Goal: Task Accomplishment & Management: Use online tool/utility

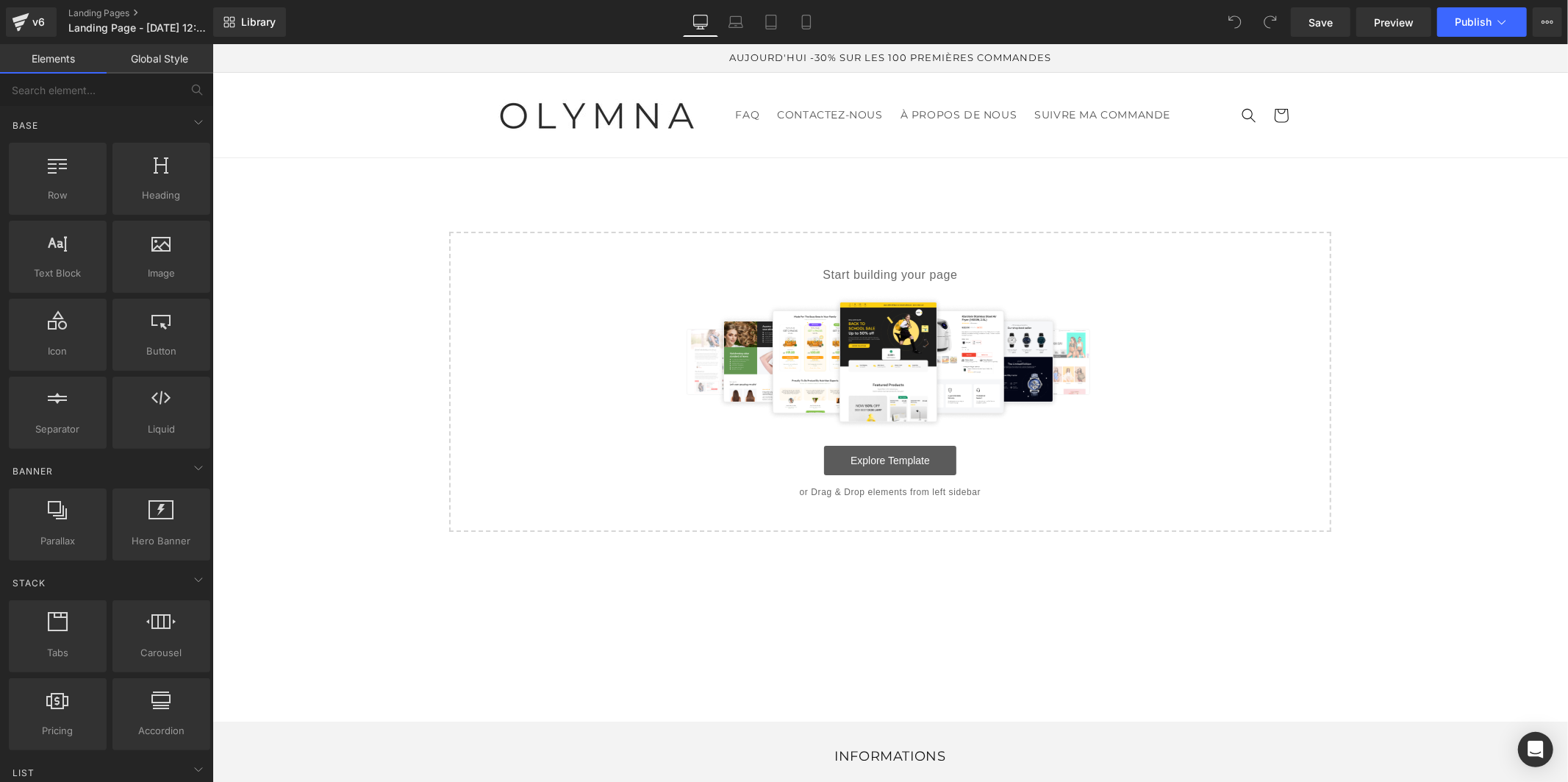
click at [867, 458] on link "Explore Template" at bounding box center [890, 459] width 132 height 29
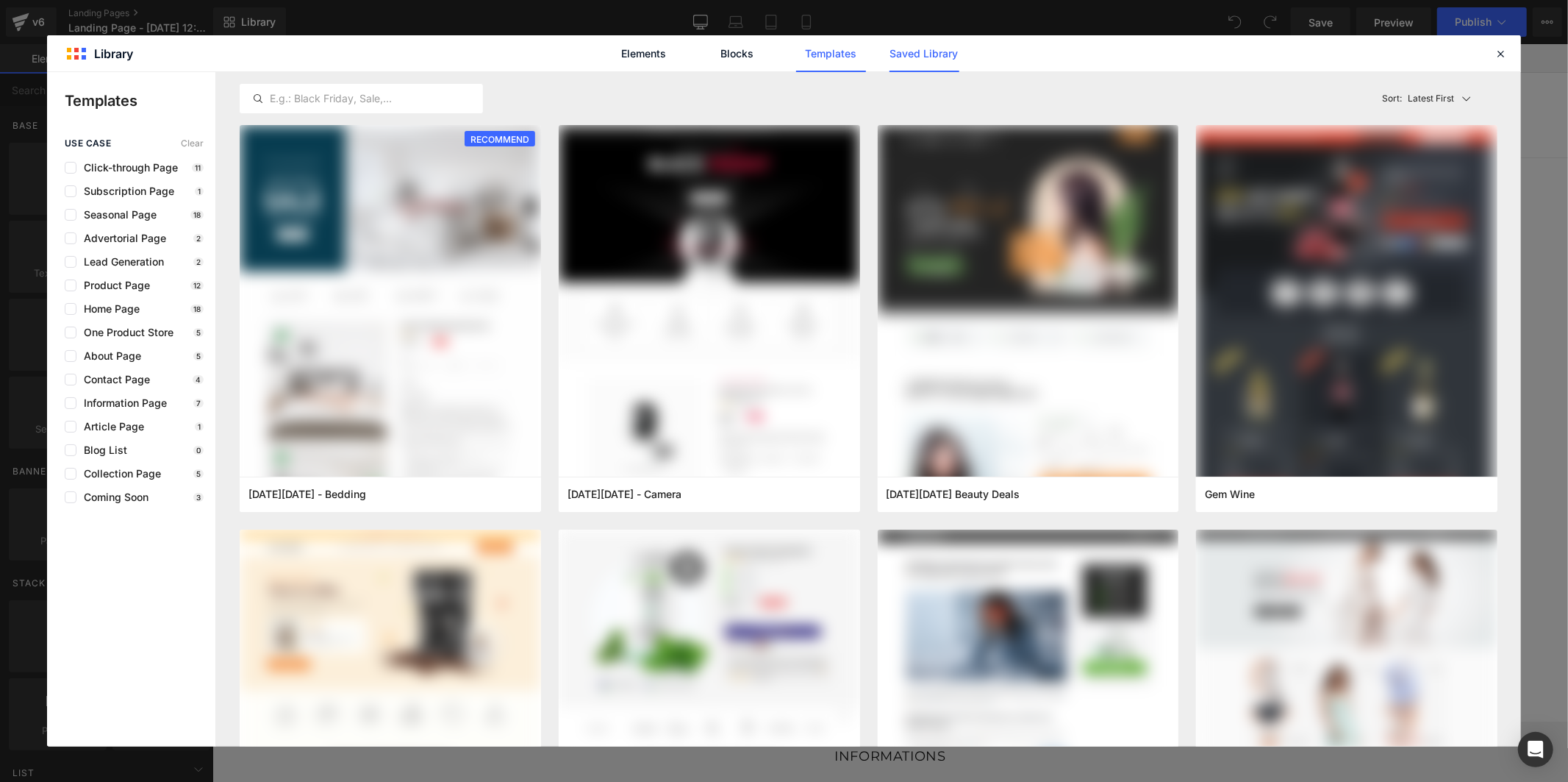
click at [908, 57] on link "Saved Library" at bounding box center [924, 54] width 70 height 37
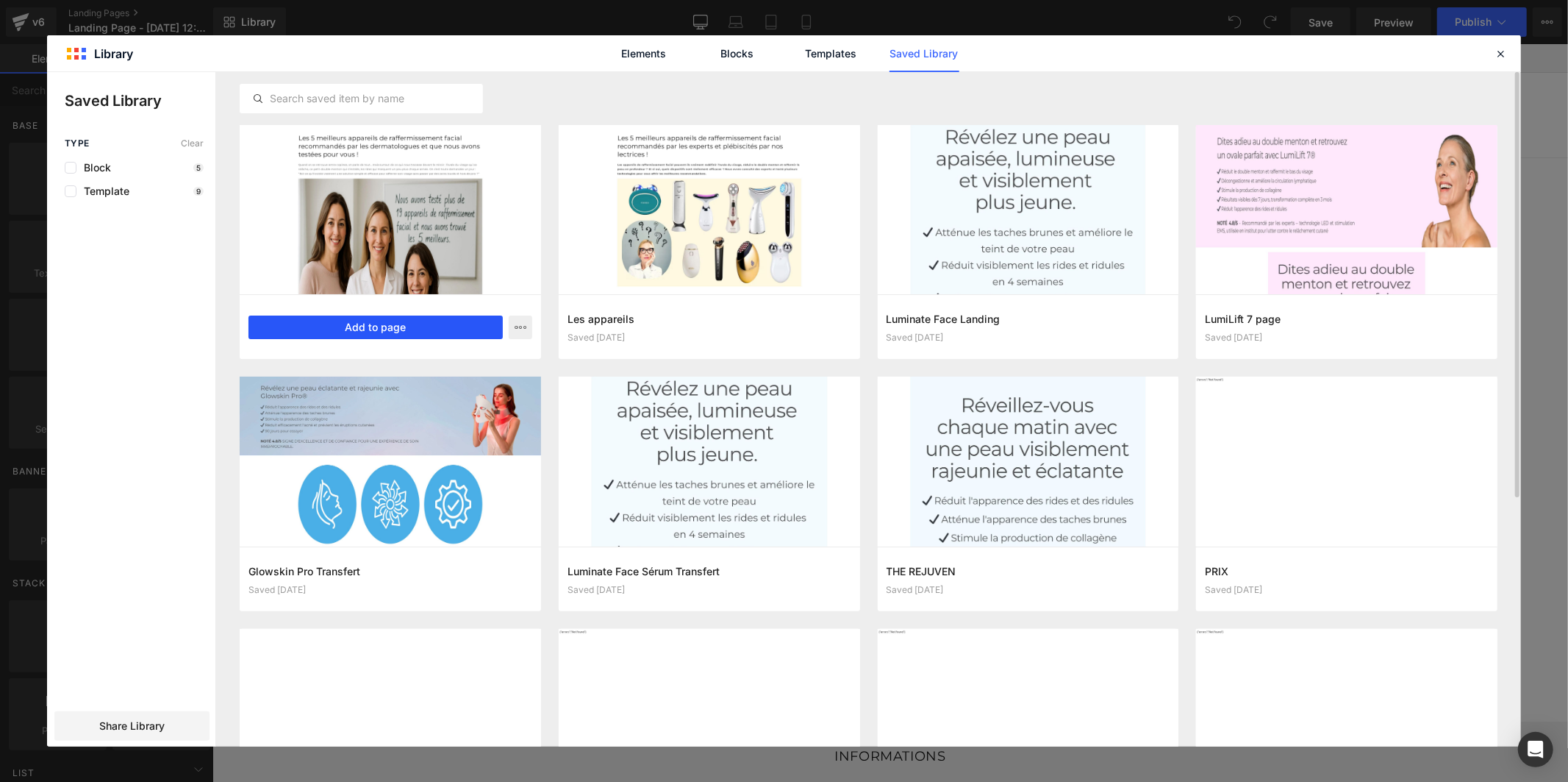
click at [367, 333] on button "Add to page" at bounding box center [375, 327] width 255 height 24
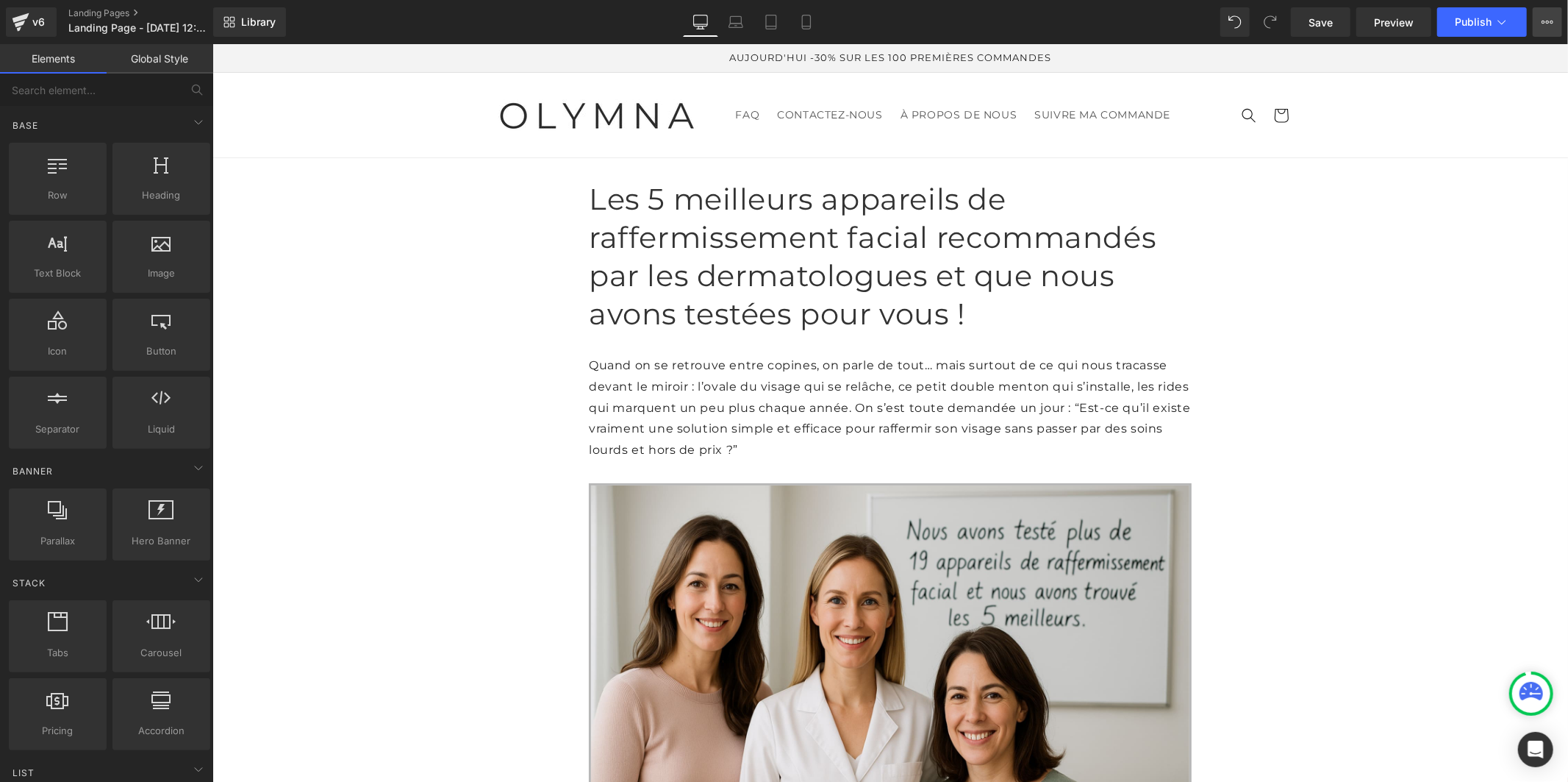
click at [1549, 25] on icon at bounding box center [1547, 22] width 12 height 12
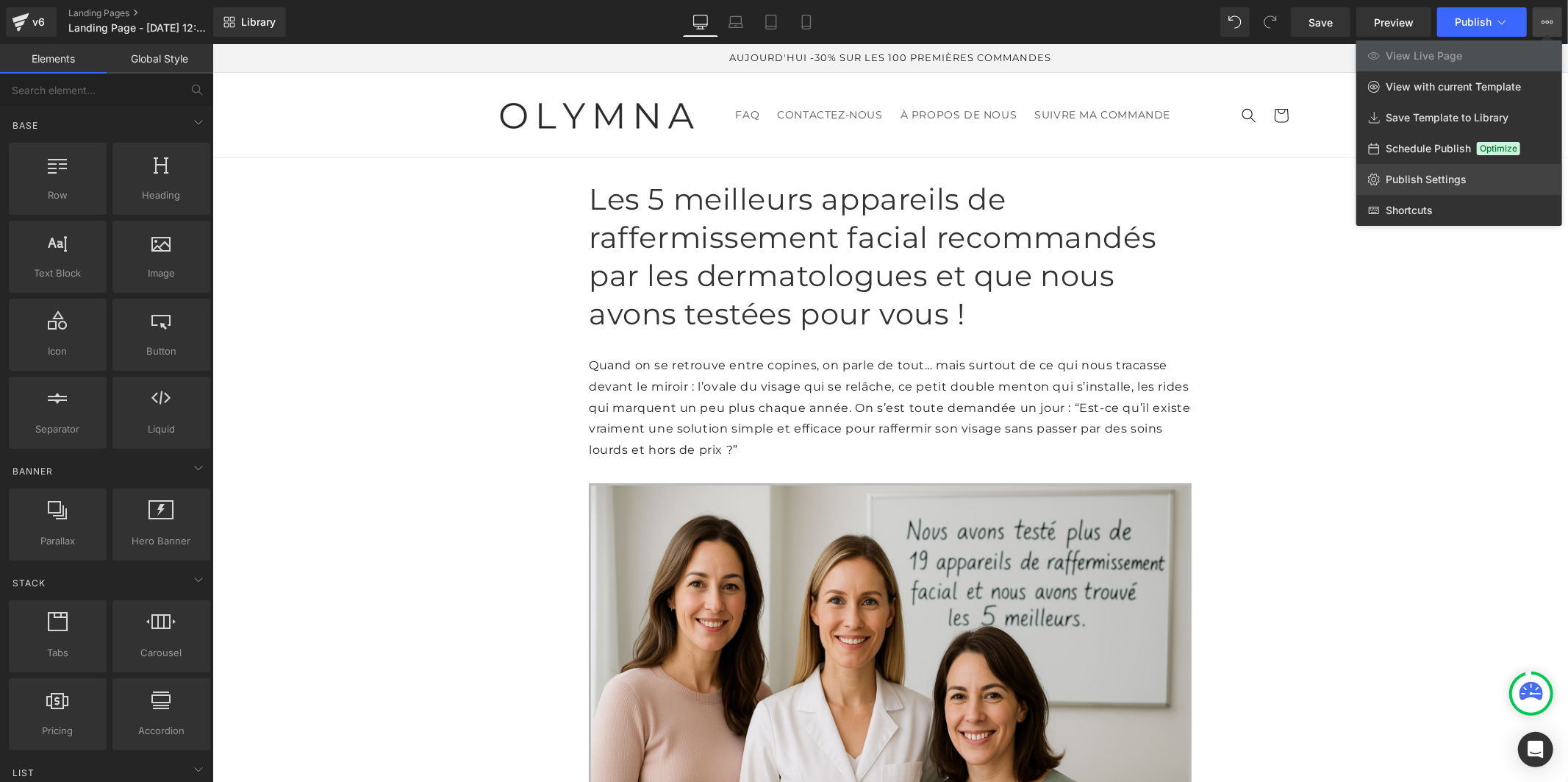
click at [1501, 173] on link "Publish Settings" at bounding box center [1459, 180] width 206 height 31
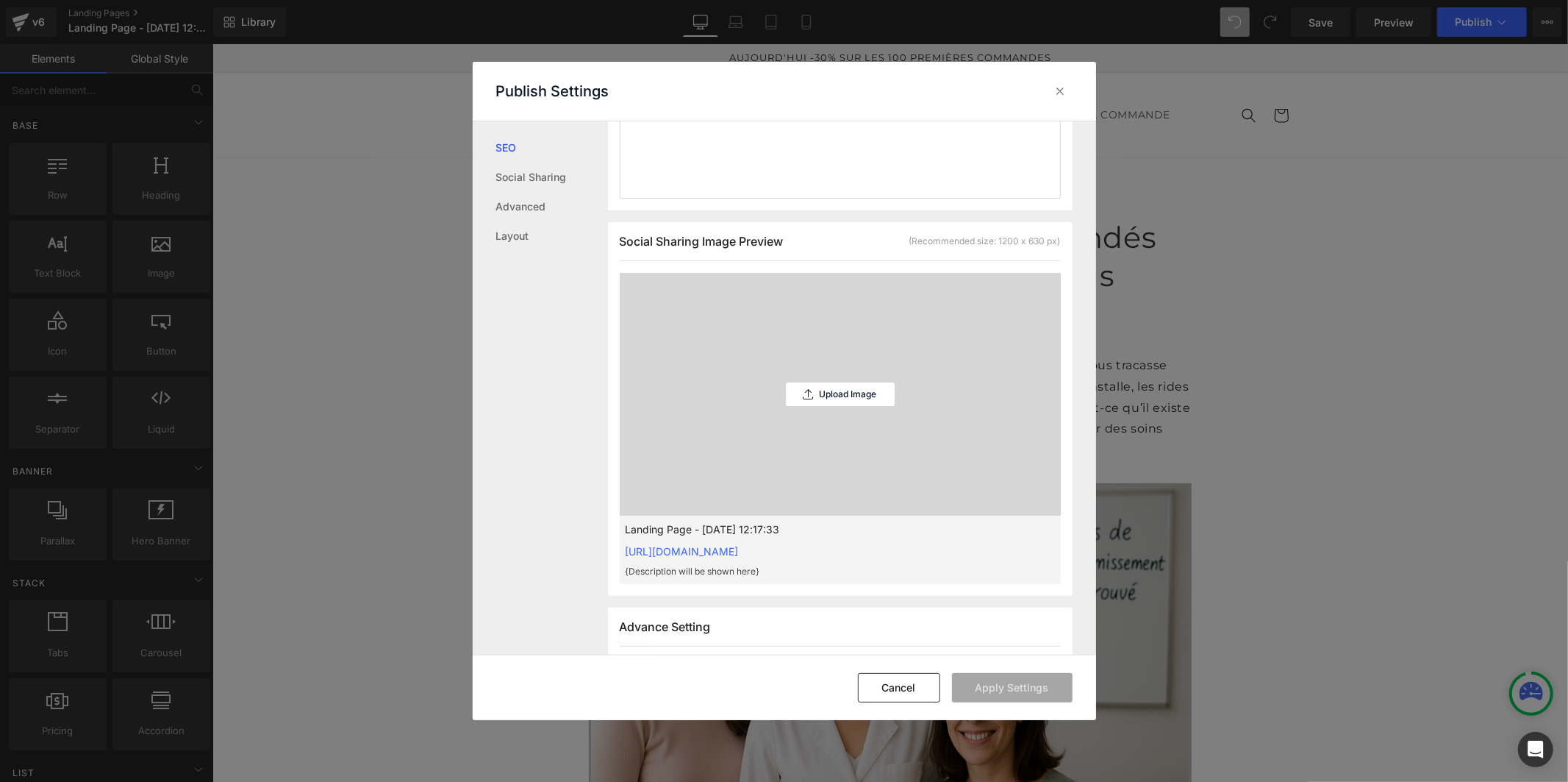
scroll to position [572, 0]
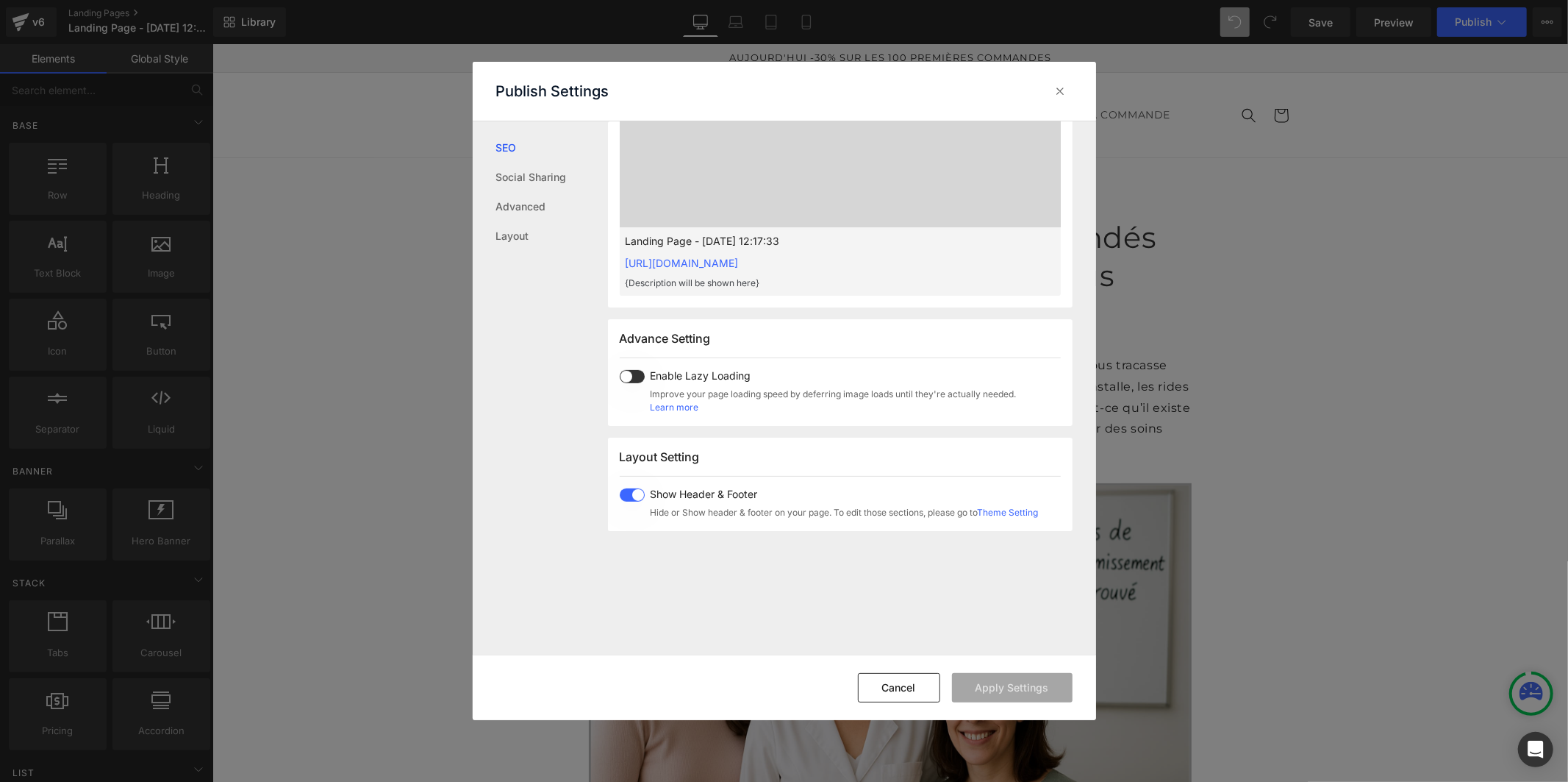
click at [629, 496] on span at bounding box center [632, 494] width 25 height 14
click at [1013, 693] on button "Apply Settings" at bounding box center [1012, 688] width 121 height 29
click at [1062, 91] on icon at bounding box center [1061, 91] width 15 height 15
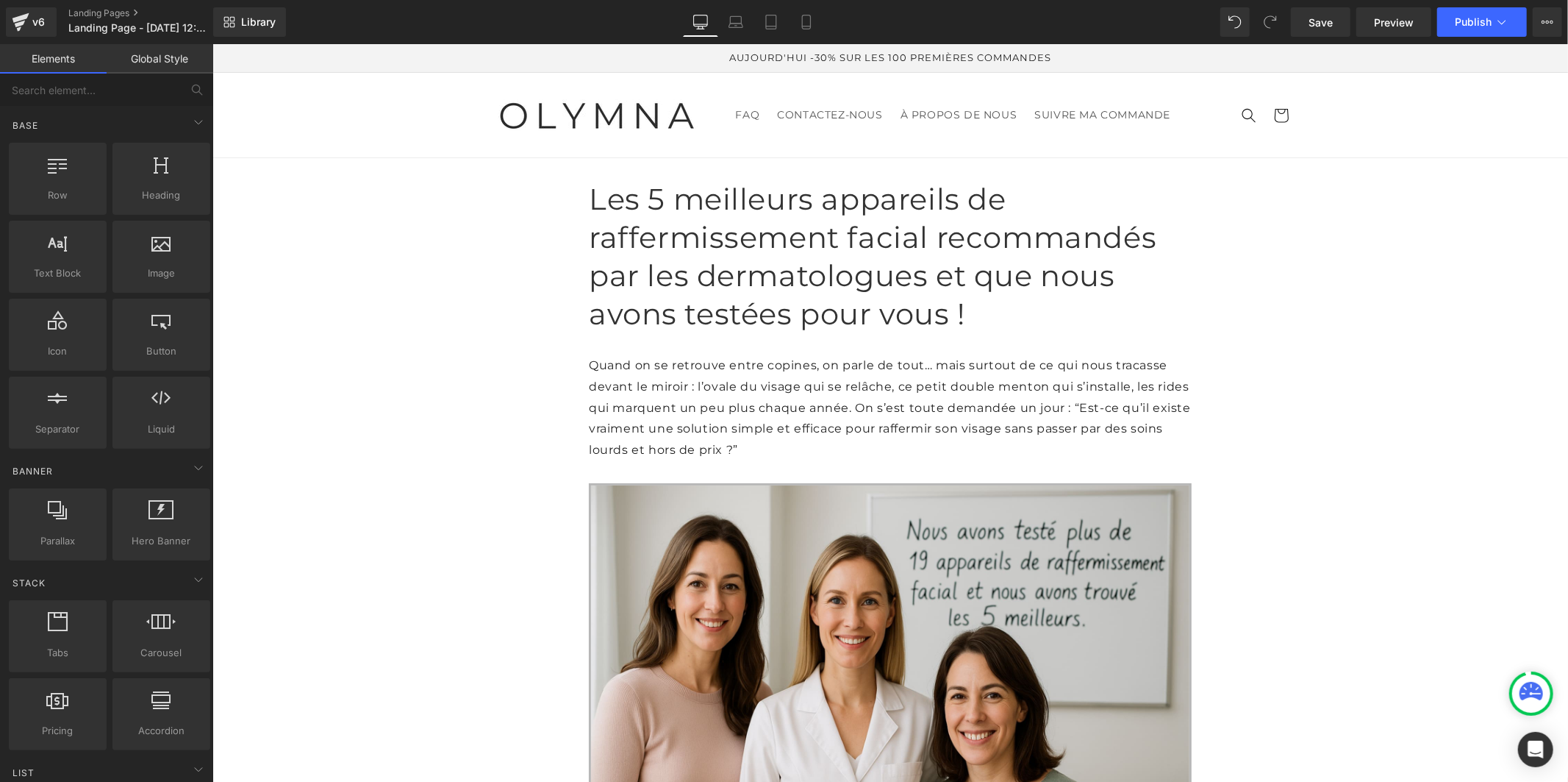
click at [175, 54] on link "Global Style" at bounding box center [161, 59] width 107 height 29
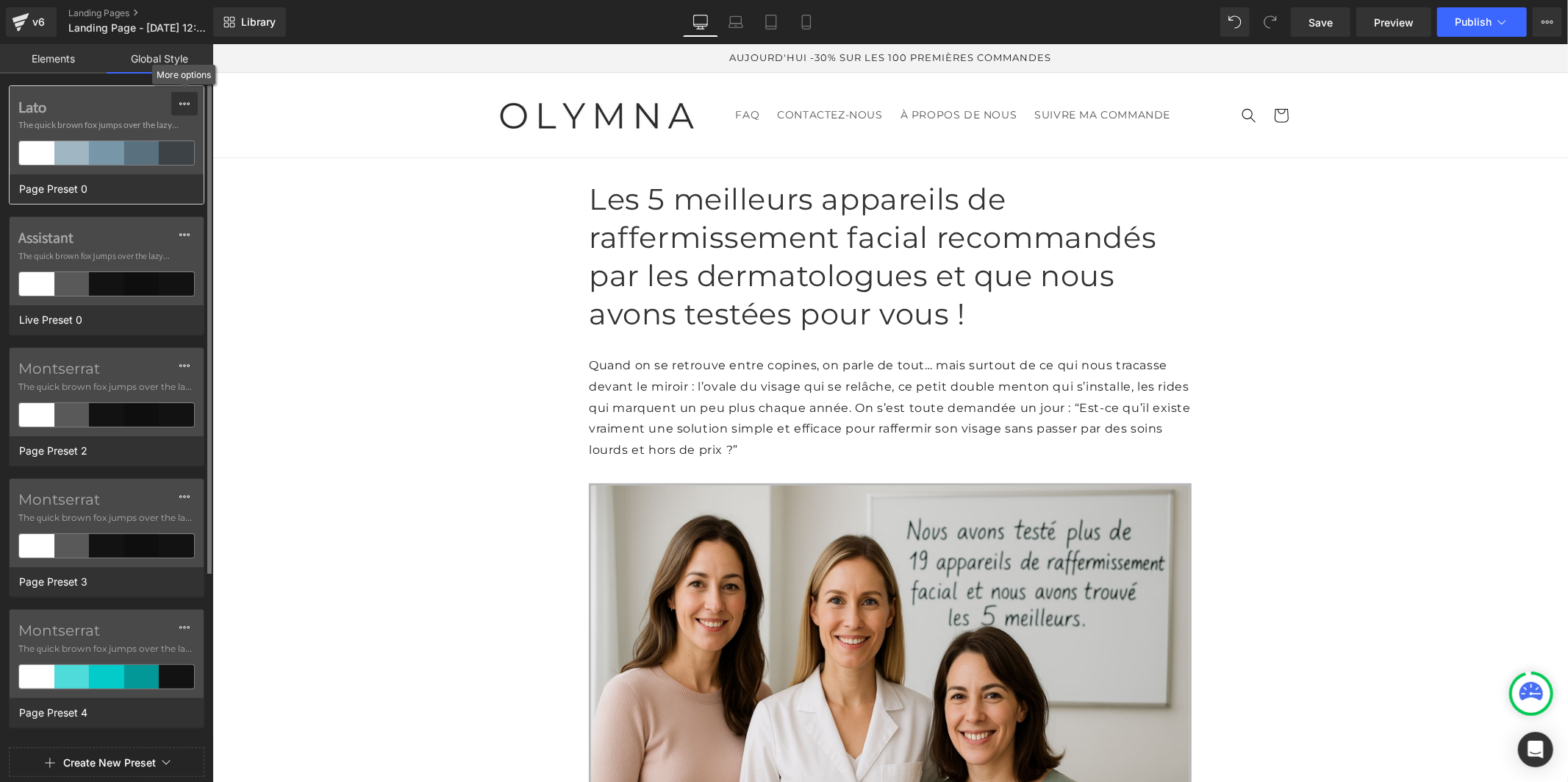
click at [180, 112] on div at bounding box center [184, 103] width 12 height 24
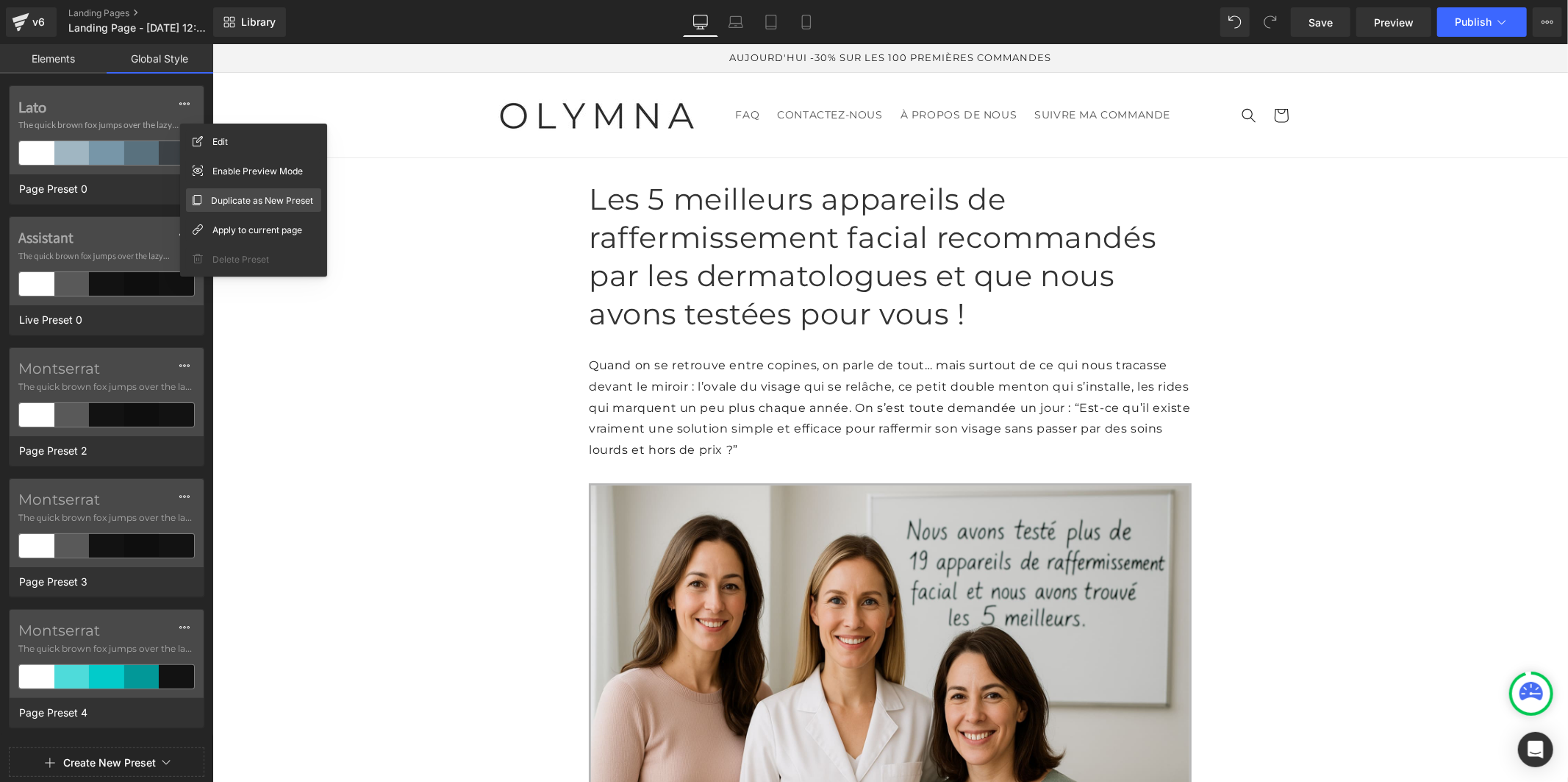
click at [230, 196] on span "Duplicate as New Preset" at bounding box center [262, 200] width 102 height 15
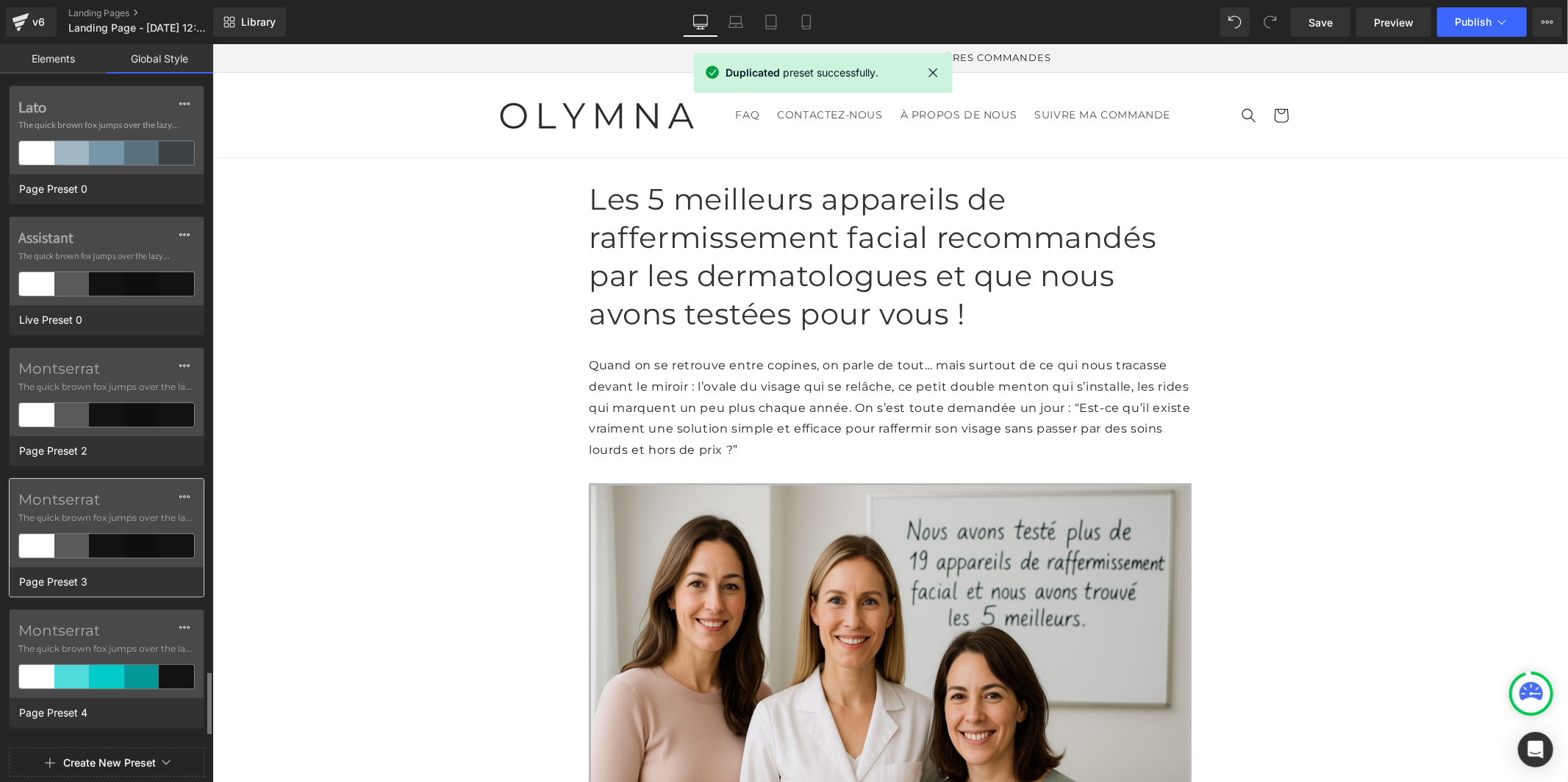
scroll to position [357, 0]
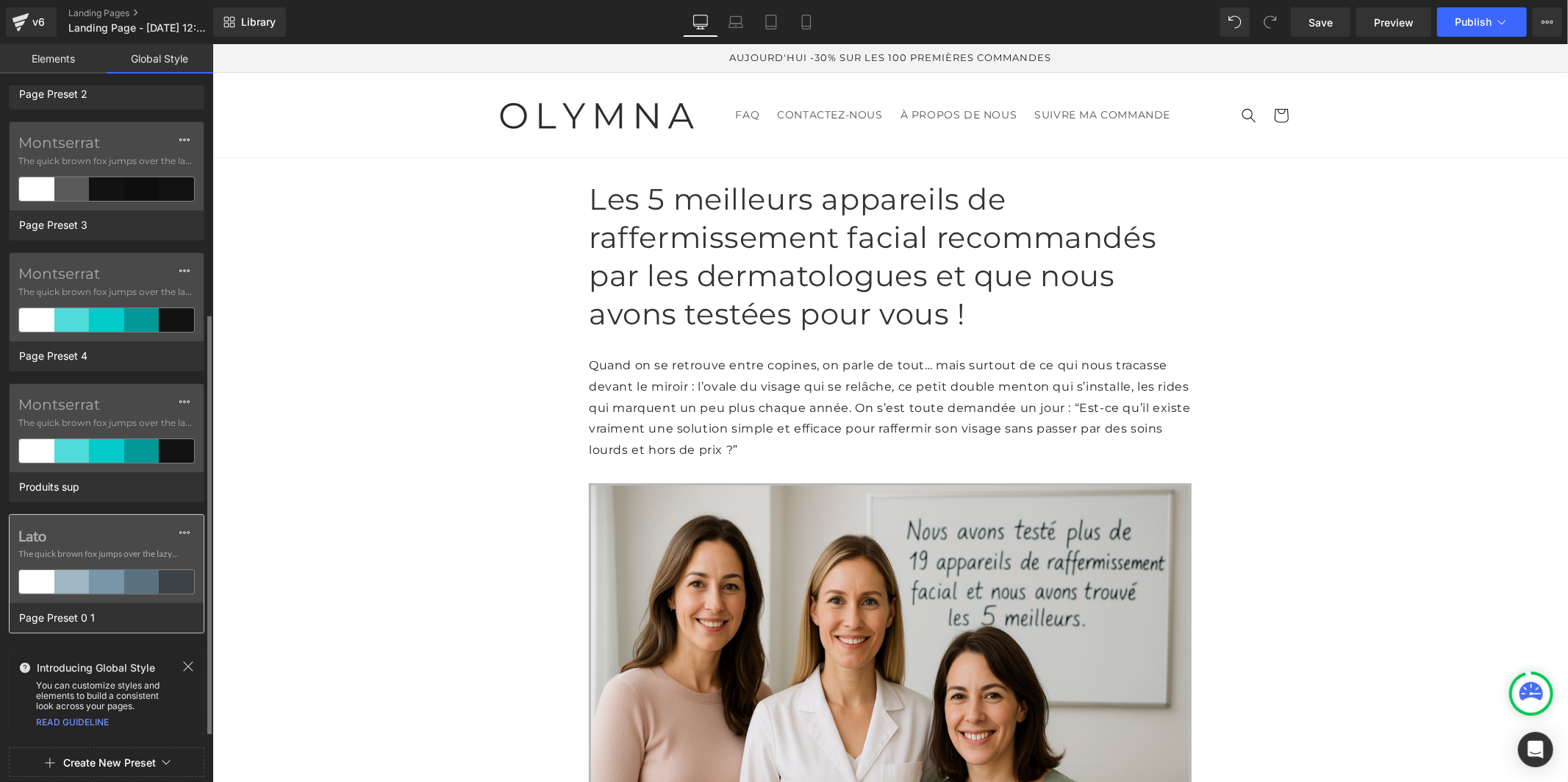
click at [84, 544] on label "Lato" at bounding box center [106, 534] width 177 height 17
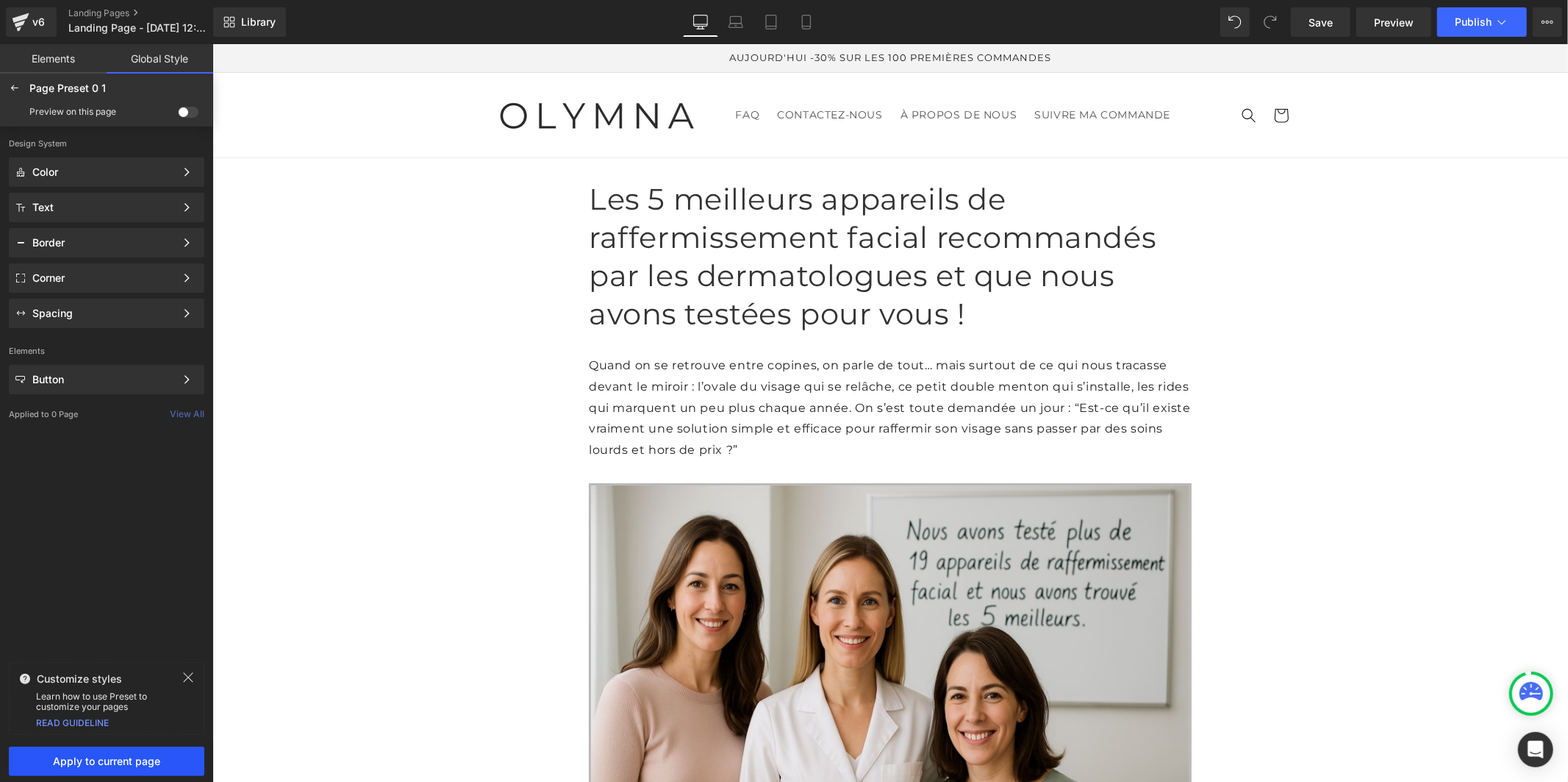
click at [136, 773] on button "Apply to current page" at bounding box center [107, 761] width 196 height 29
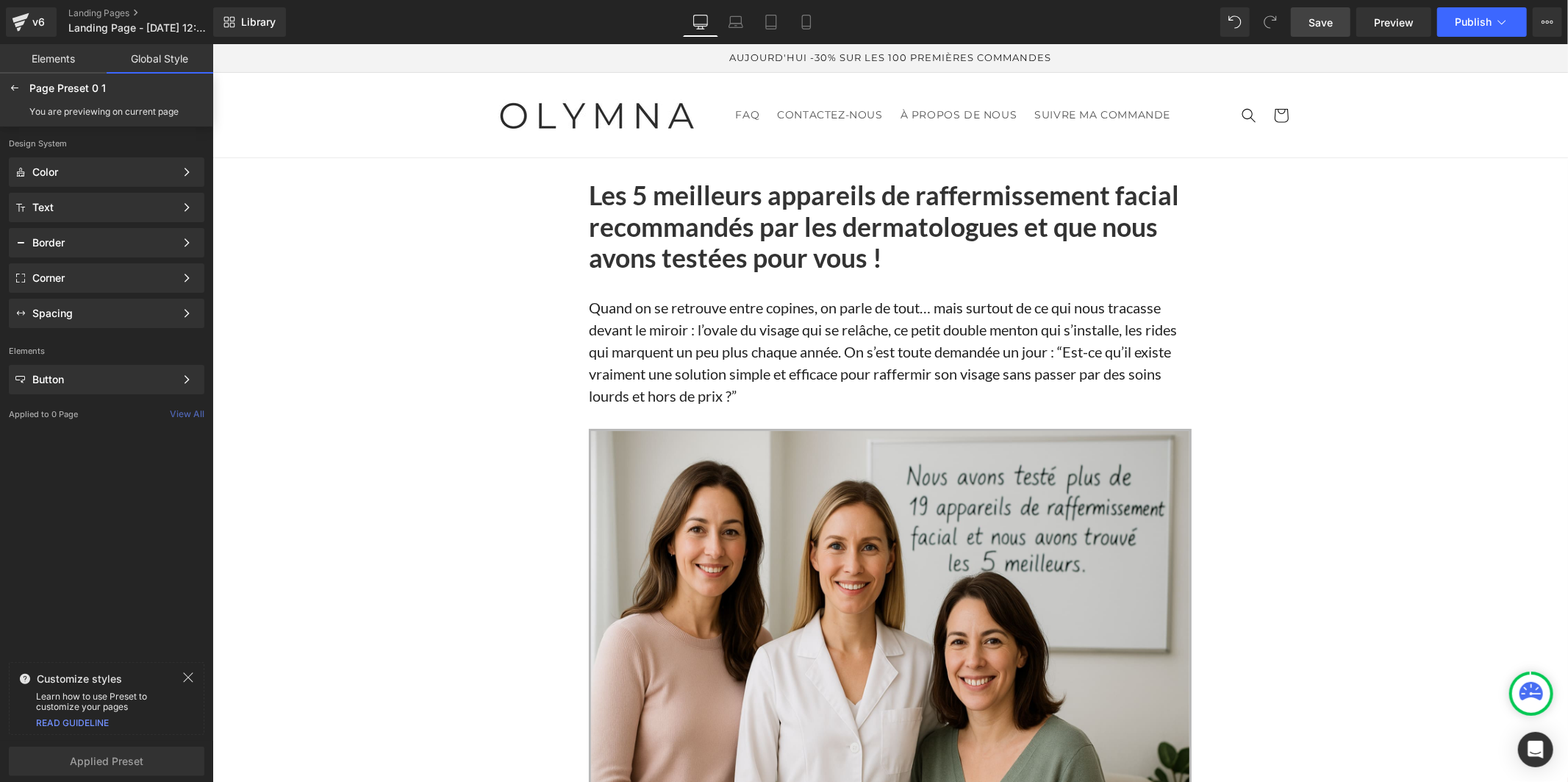
click at [1327, 27] on span "Save" at bounding box center [1320, 22] width 24 height 15
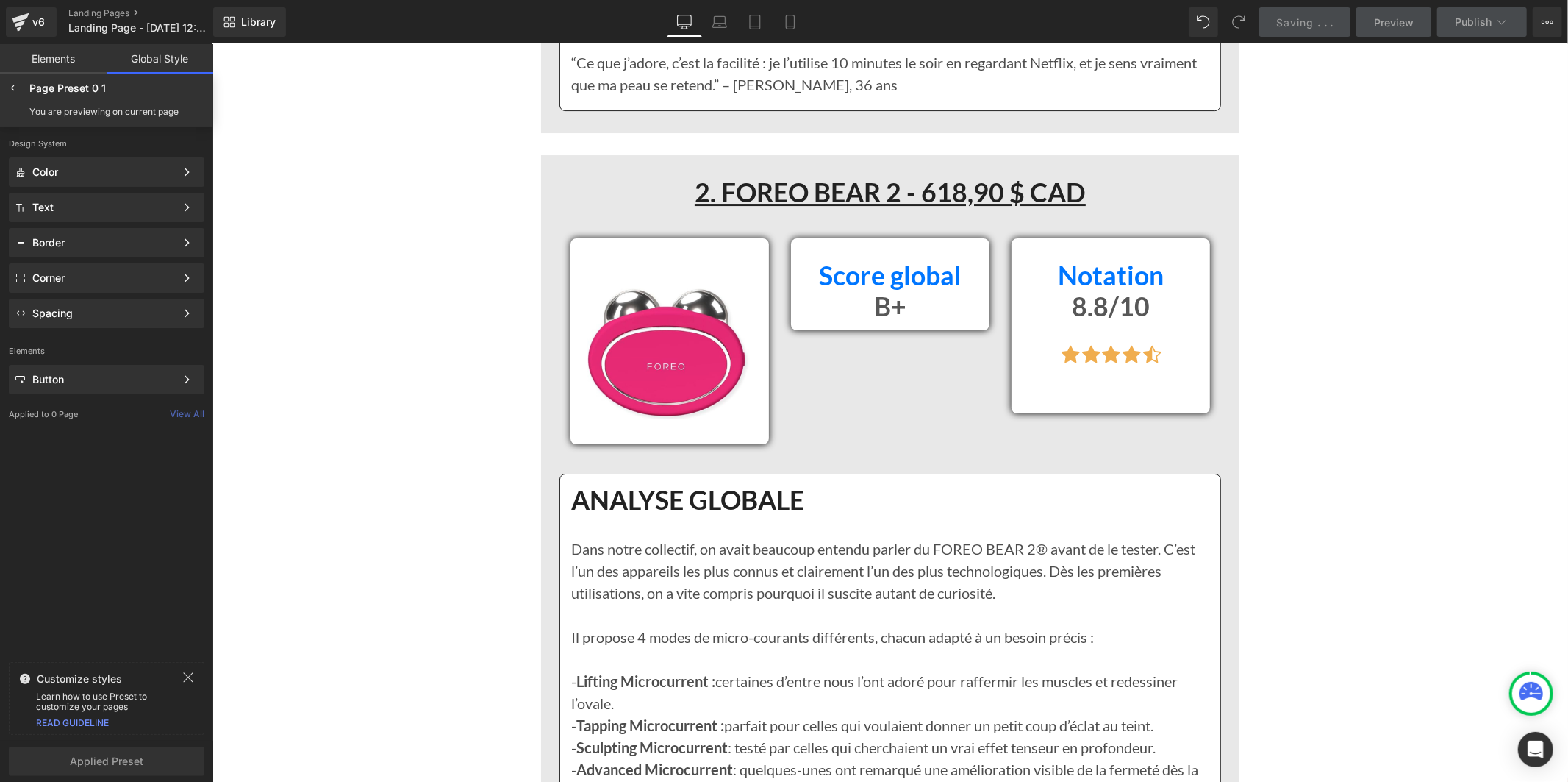
scroll to position [4658, 0]
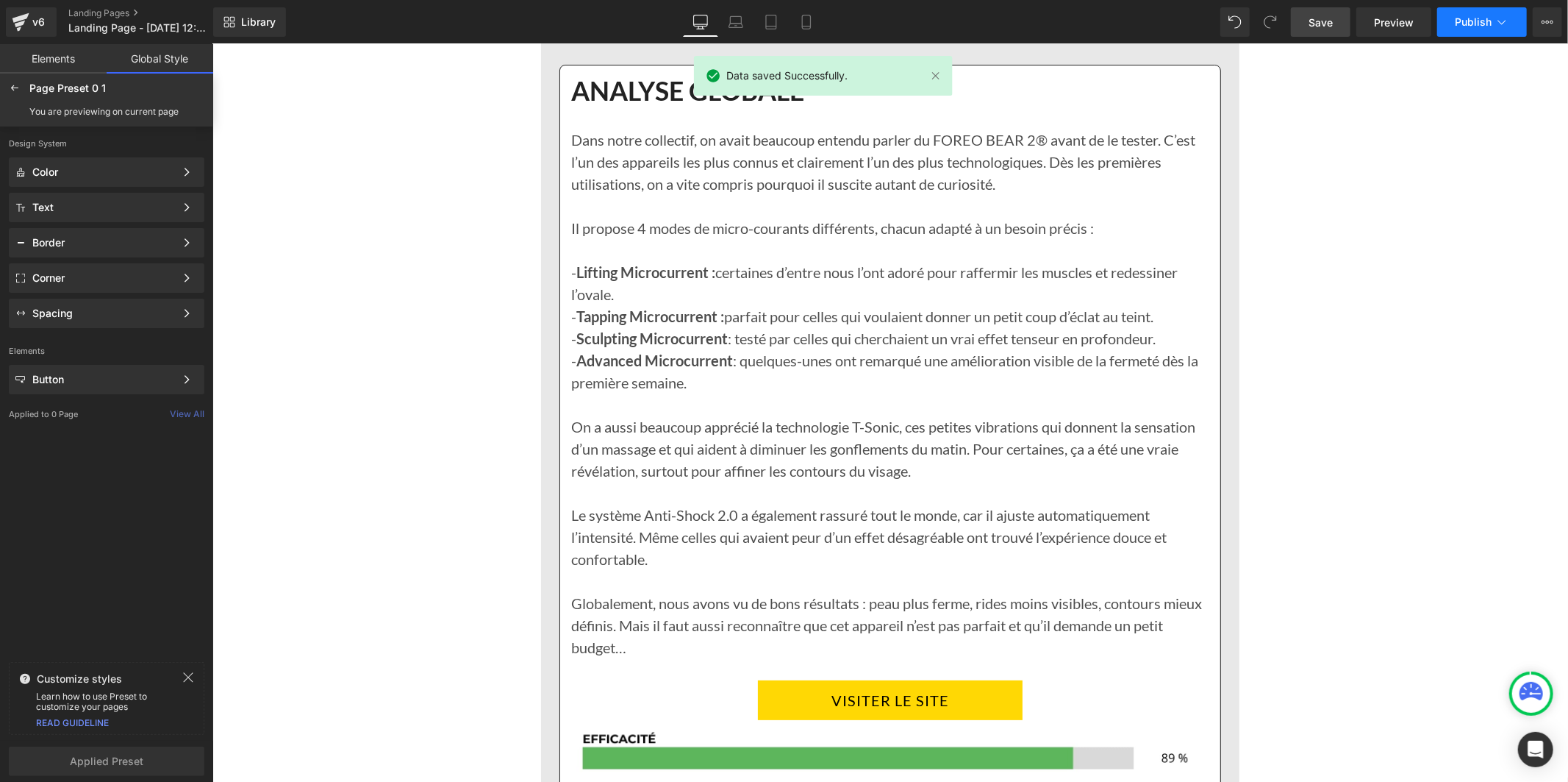
click at [1483, 26] on span "Publish" at bounding box center [1473, 22] width 37 height 12
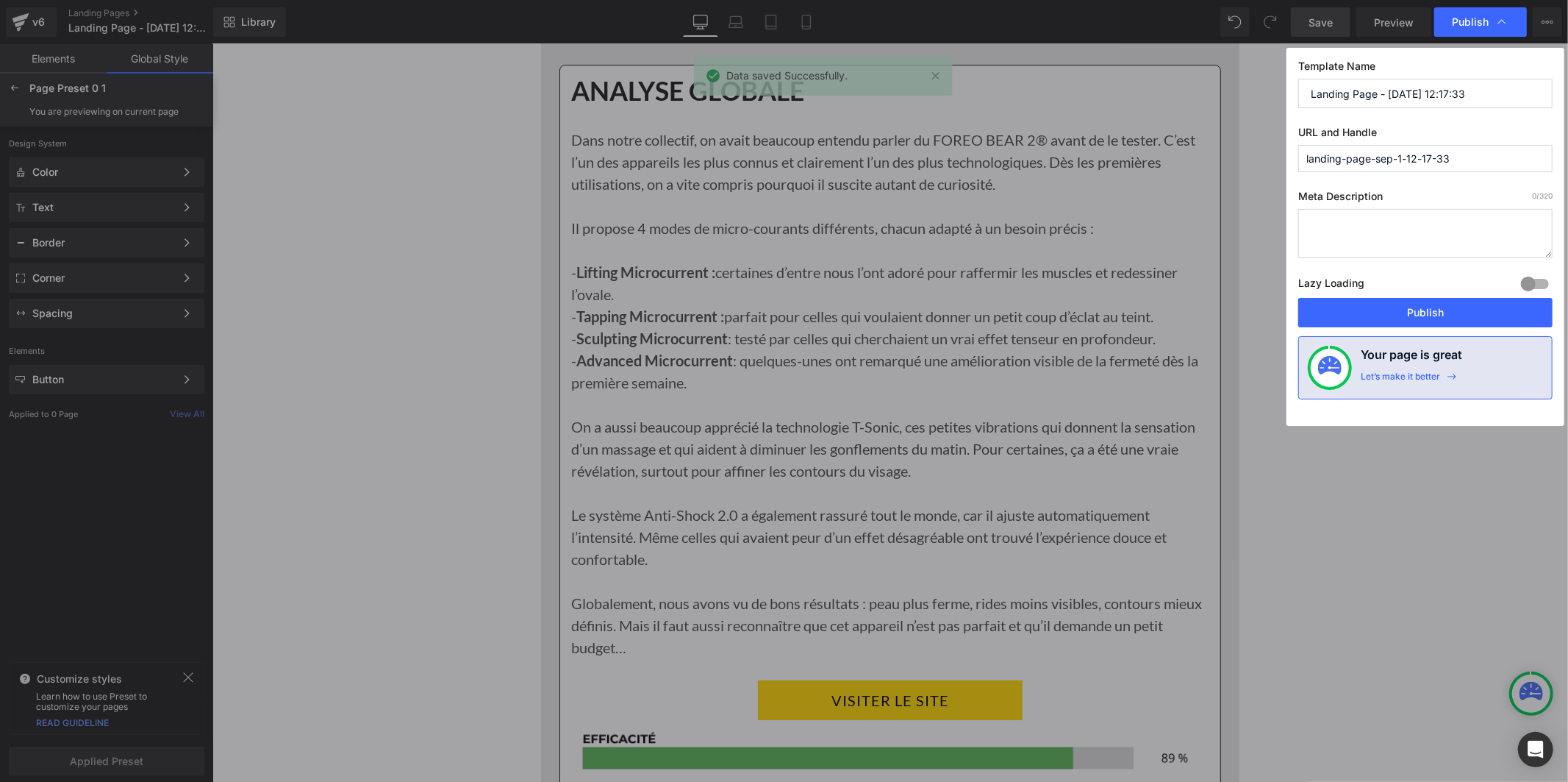
drag, startPoint x: 1463, startPoint y: 150, endPoint x: 1298, endPoint y: 151, distance: 165.0
click at [1299, 151] on input "landing-page-sep-1-12-17-33" at bounding box center [1426, 159] width 255 height 27
type input "les-appareils"
click at [1408, 93] on input "Landing Page - [DATE] 12:17:33" at bounding box center [1426, 93] width 255 height 29
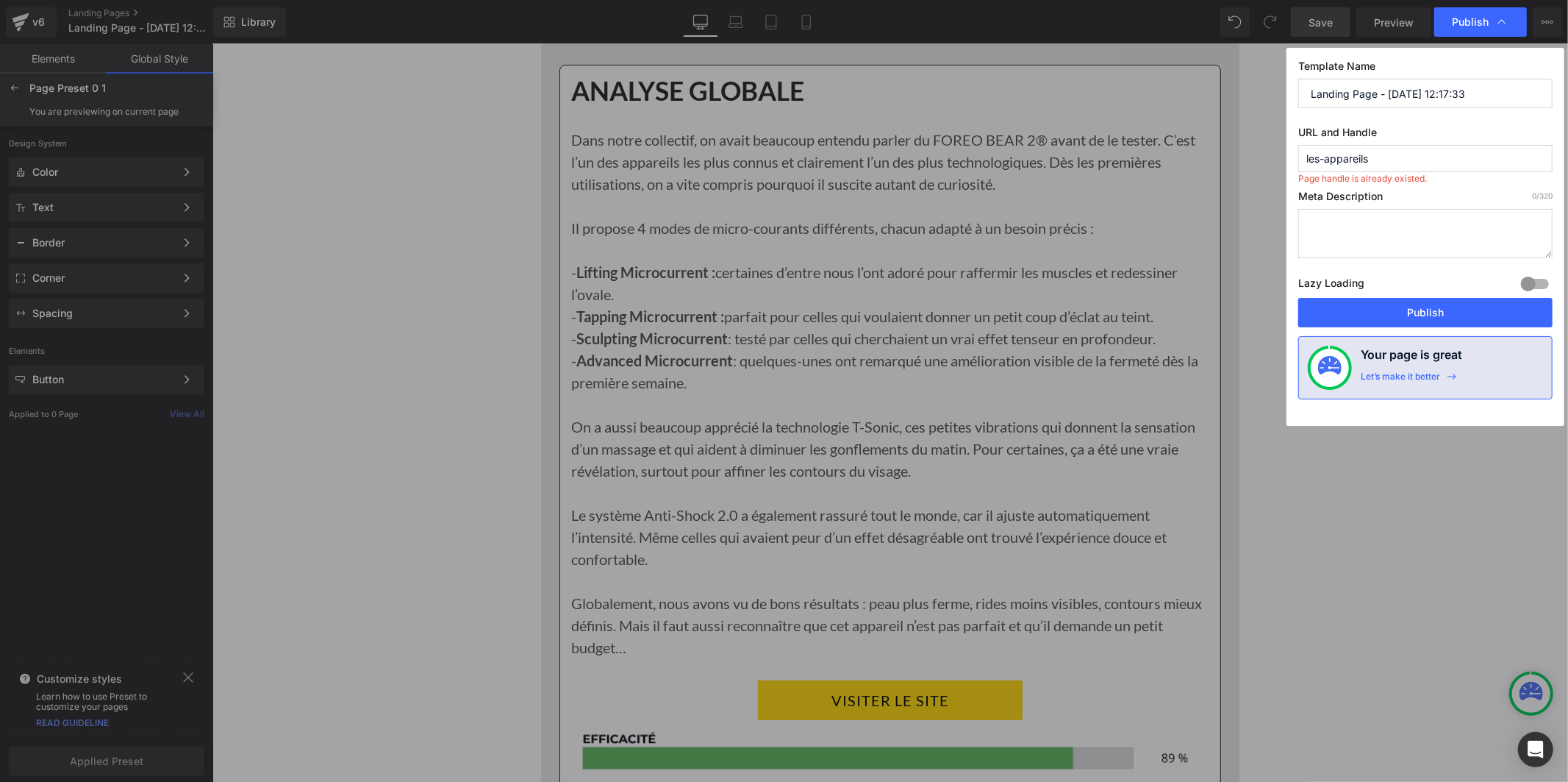
click at [1408, 93] on input "Landing Page - [DATE] 12:17:33" at bounding box center [1426, 93] width 255 height 29
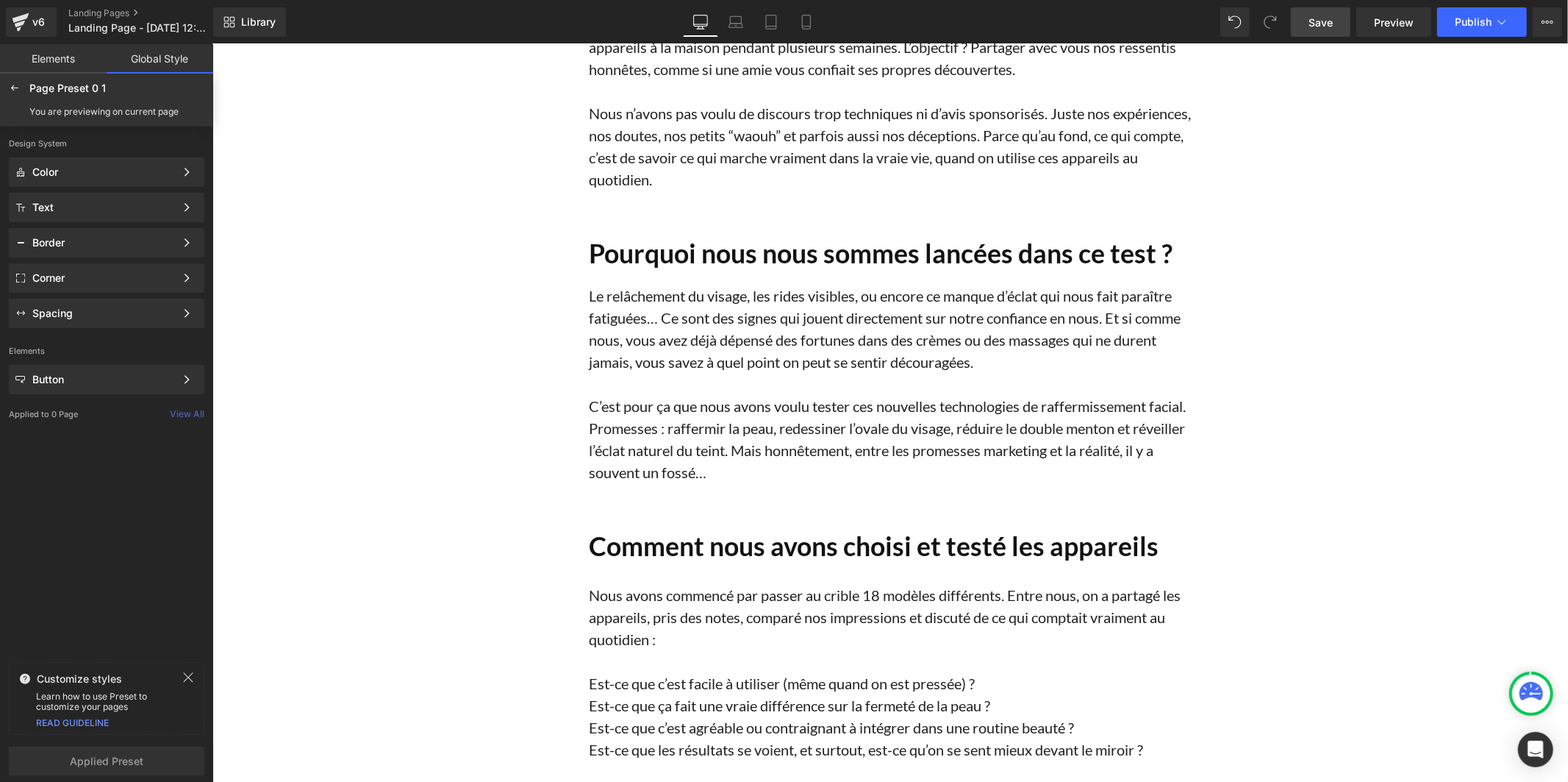
scroll to position [0, 0]
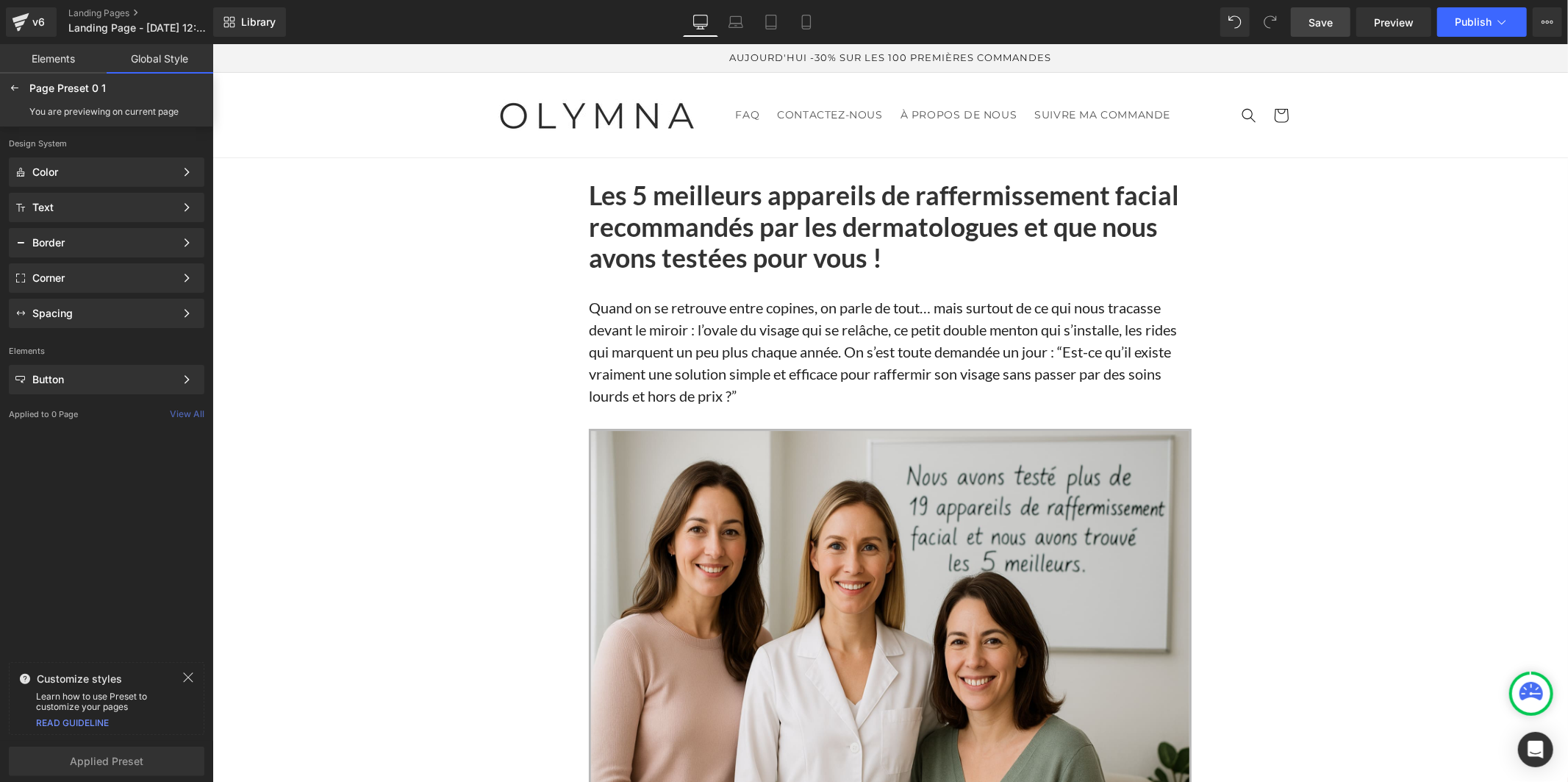
drag, startPoint x: 1563, startPoint y: 259, endPoint x: 1746, endPoint y: 86, distance: 251.8
click at [1560, 23] on button "View Live Page View with current Template Save Template to Library Schedule Pub…" at bounding box center [1547, 22] width 29 height 29
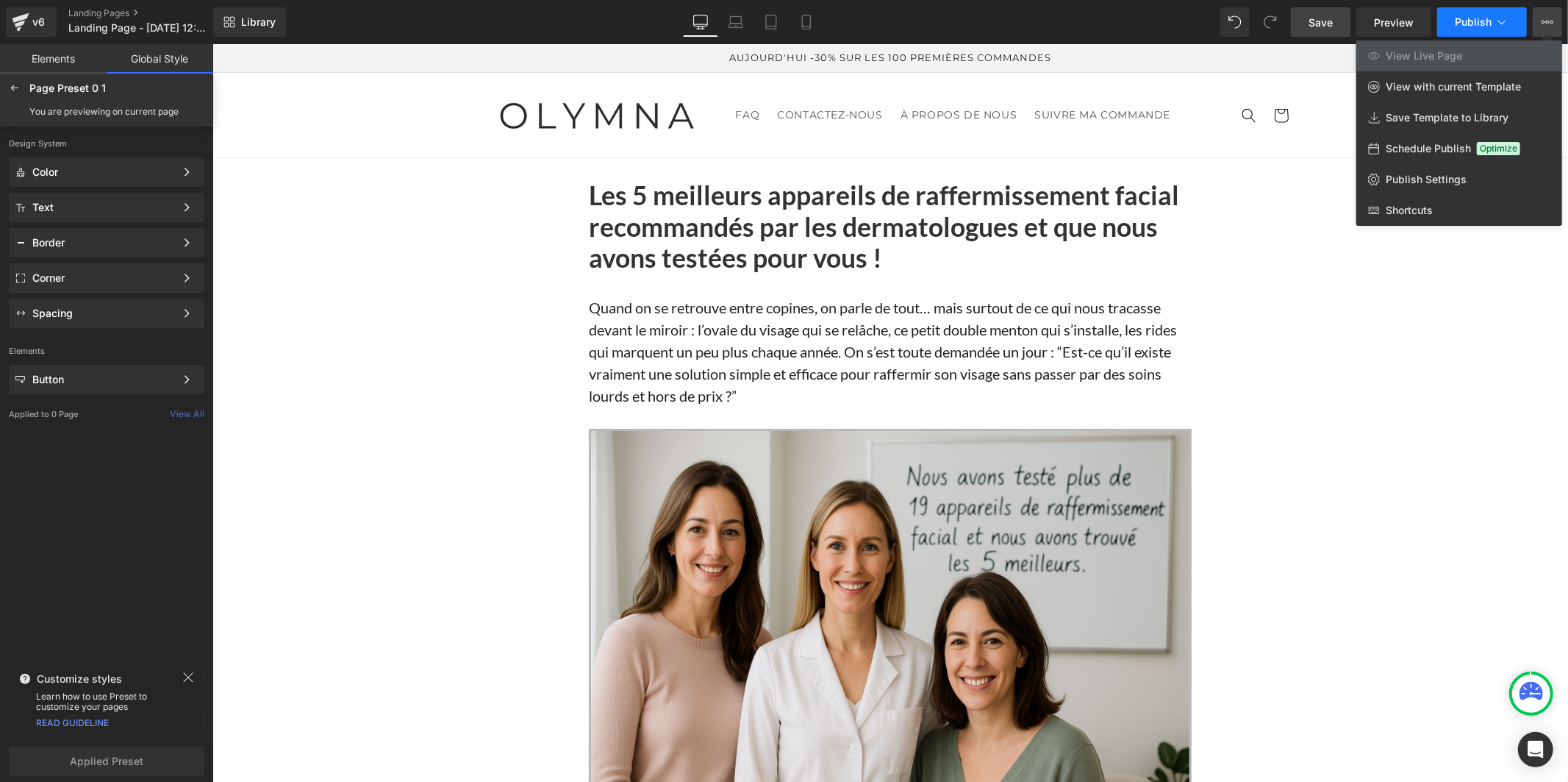
click at [1475, 22] on span "Publish" at bounding box center [1473, 22] width 37 height 12
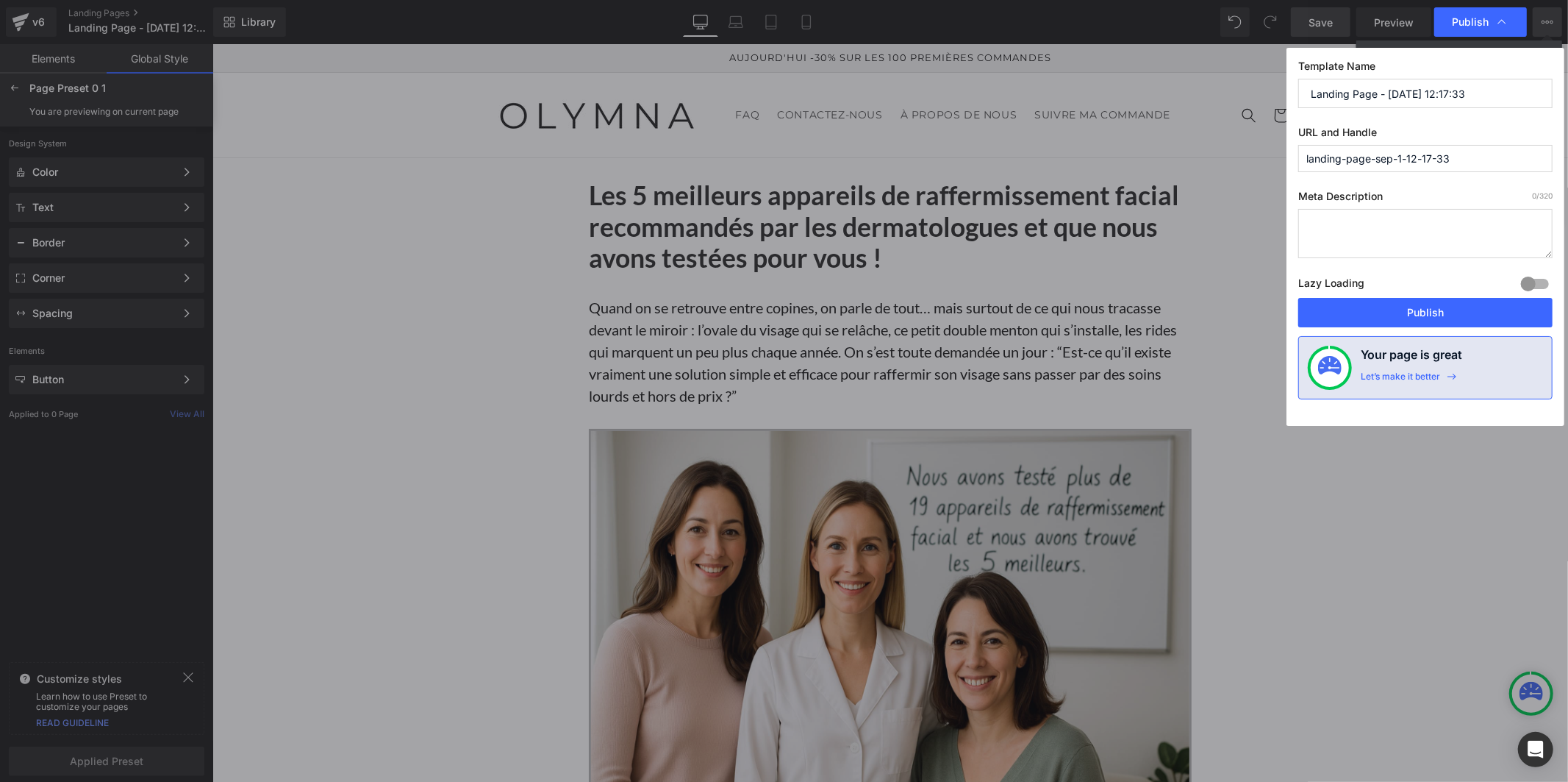
drag, startPoint x: 1457, startPoint y: 158, endPoint x: 1266, endPoint y: 146, distance: 191.4
click at [1266, 146] on div "Publish Template Name Landing Page - [DATE] 12:17:33 URL and Handle landing-pag…" at bounding box center [784, 391] width 1568 height 782
type input "les-appareils-de-raffermissement"
drag, startPoint x: 1470, startPoint y: 92, endPoint x: 1303, endPoint y: 92, distance: 167.0
click at [1303, 92] on input "Landing Page - [DATE] 12:17:33" at bounding box center [1426, 93] width 255 height 29
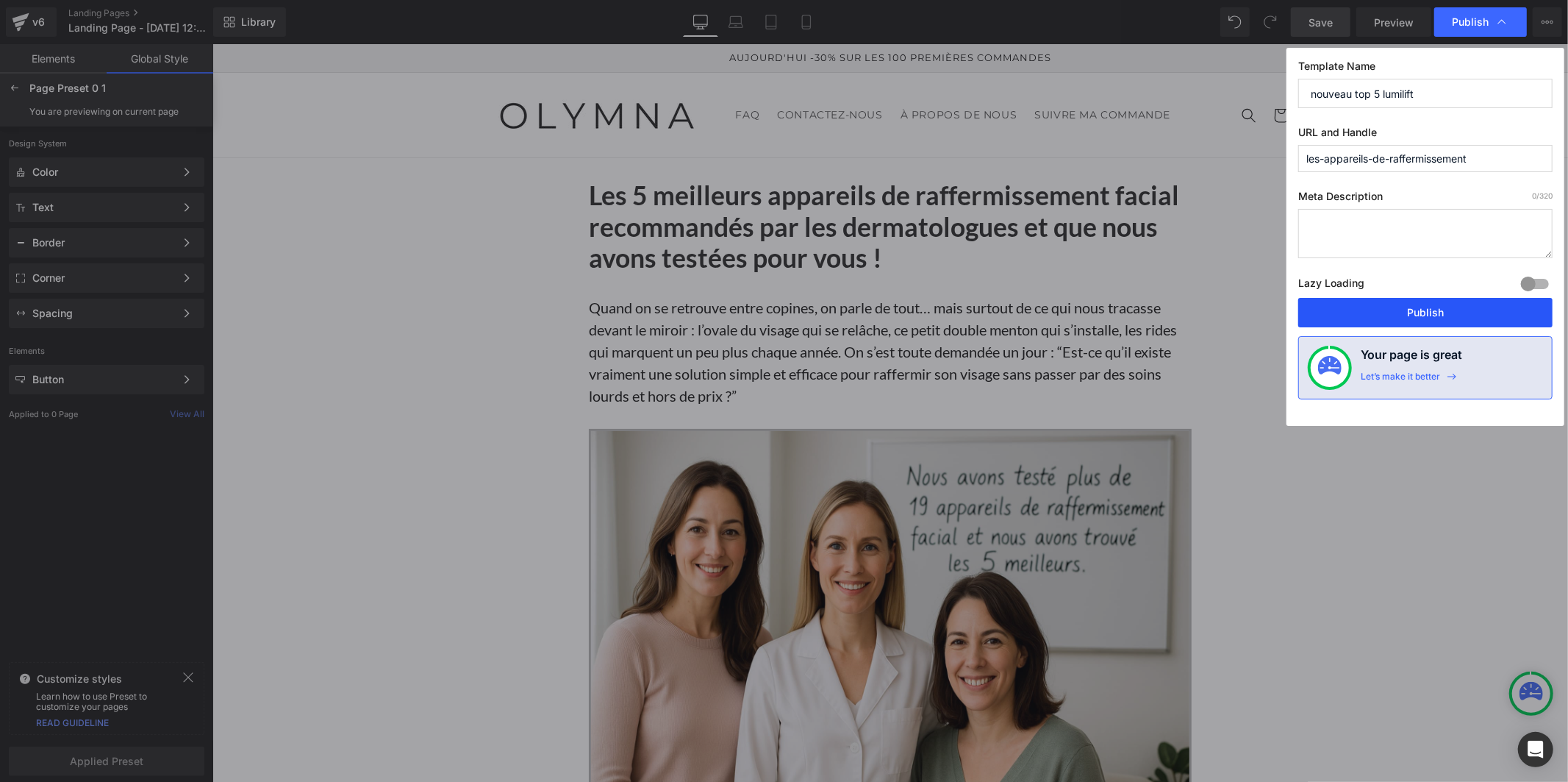
type input "nouveau top 5 lumilift"
click at [1393, 309] on button "Publish" at bounding box center [1426, 312] width 255 height 29
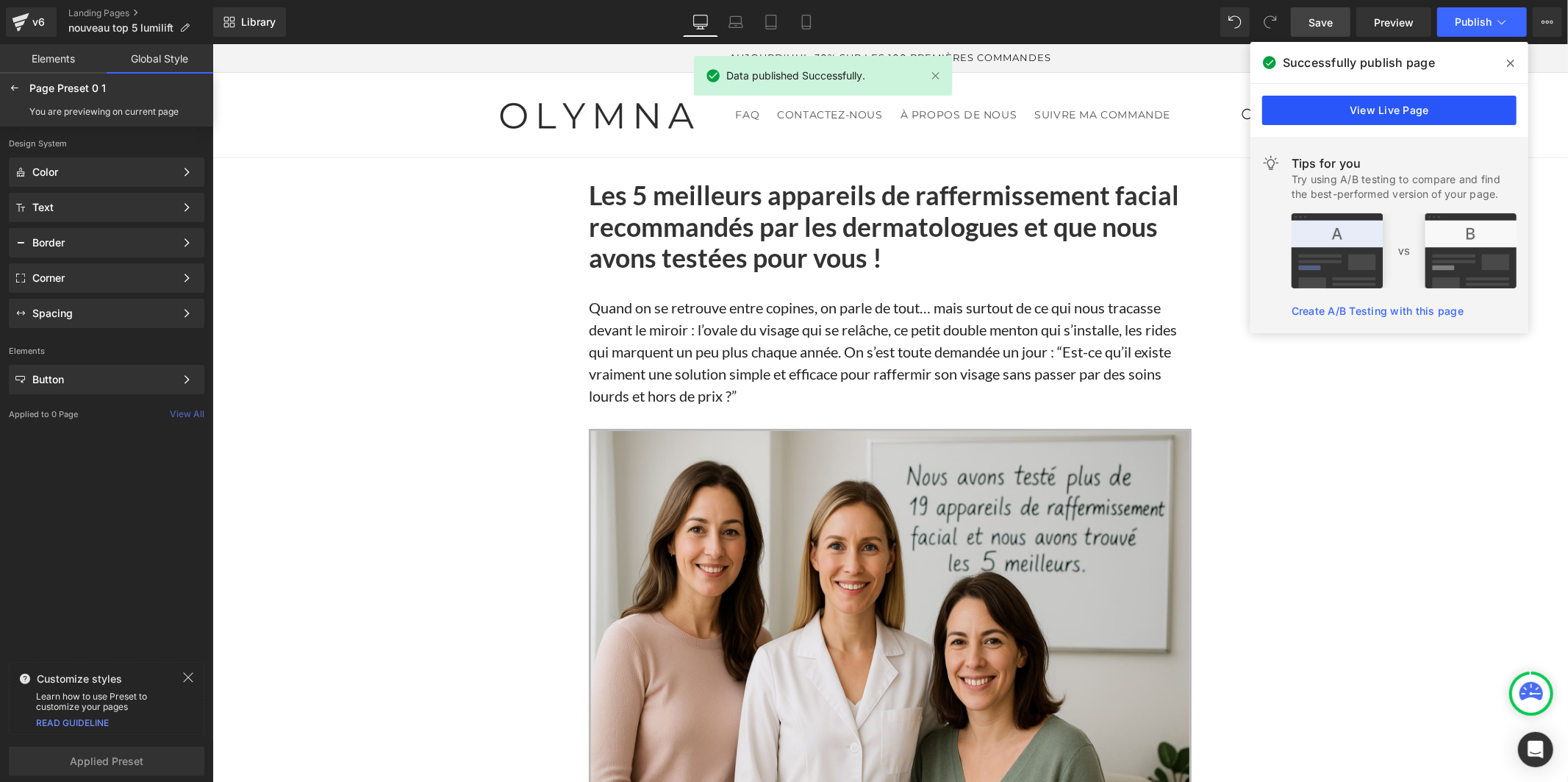
click at [1336, 112] on link "View Live Page" at bounding box center [1389, 110] width 255 height 29
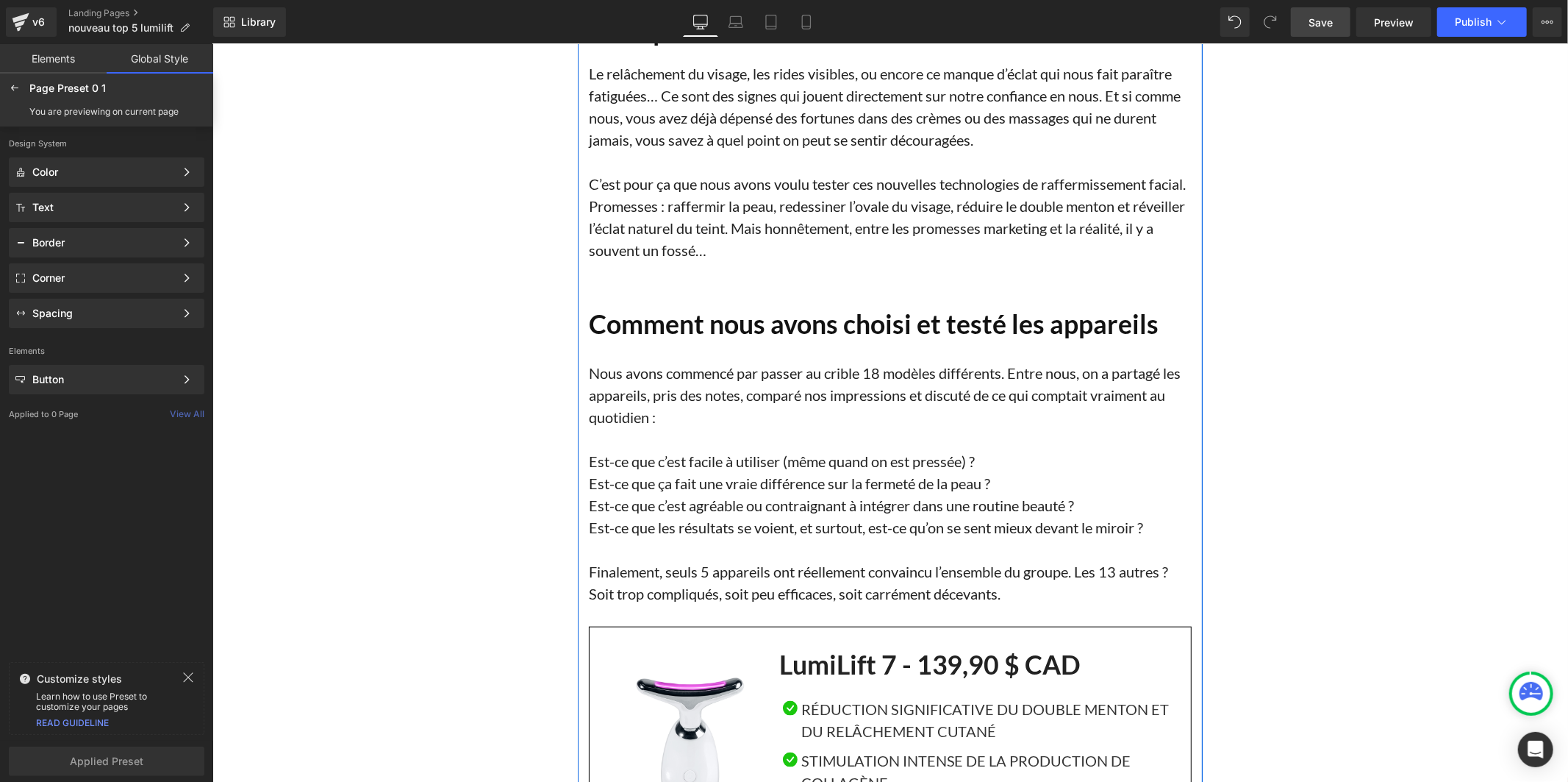
scroll to position [1716, 0]
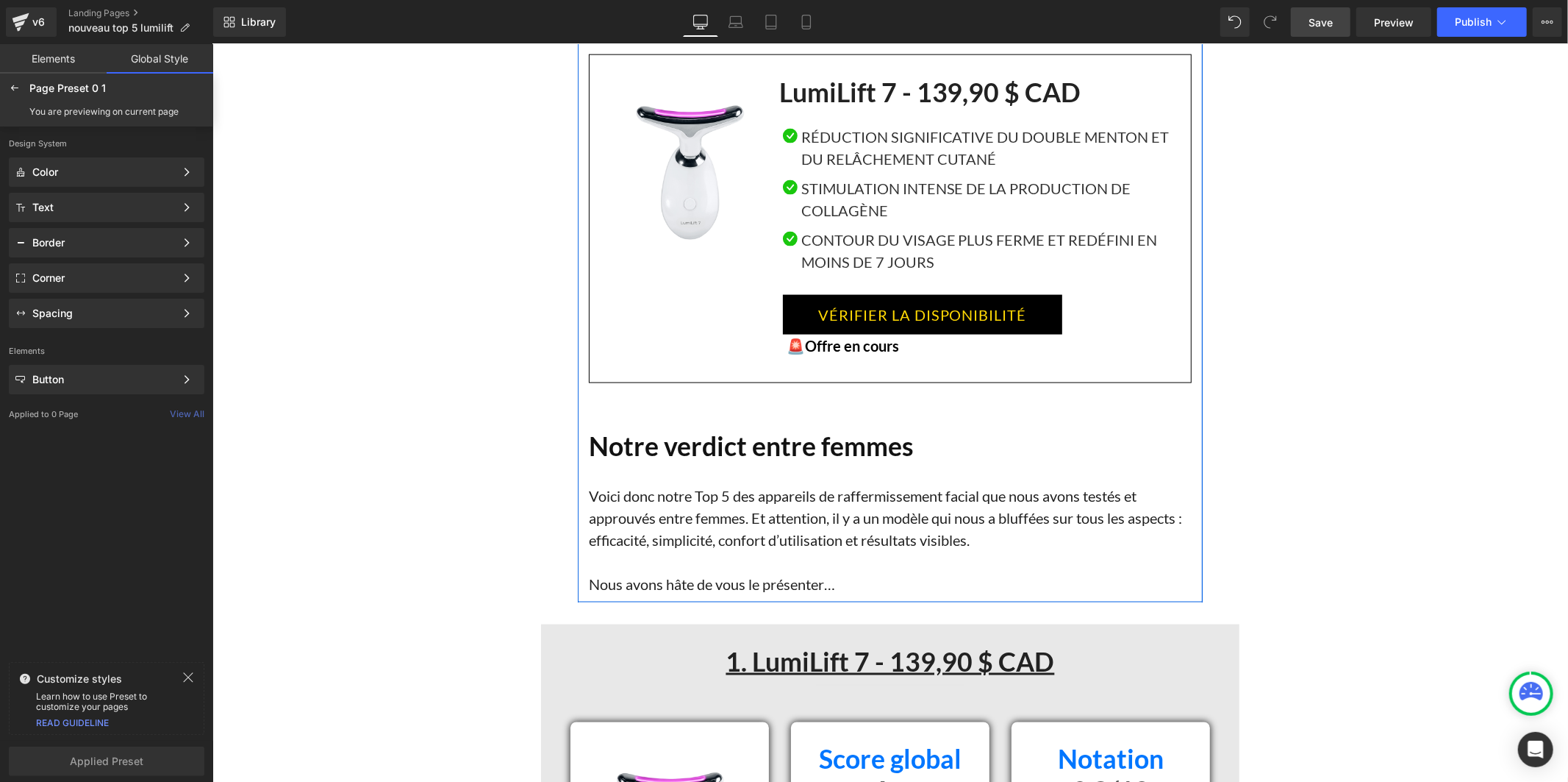
click at [944, 314] on div "VÉRIFIER LA DISPONIBILITÉ Button" at bounding box center [981, 314] width 397 height 40
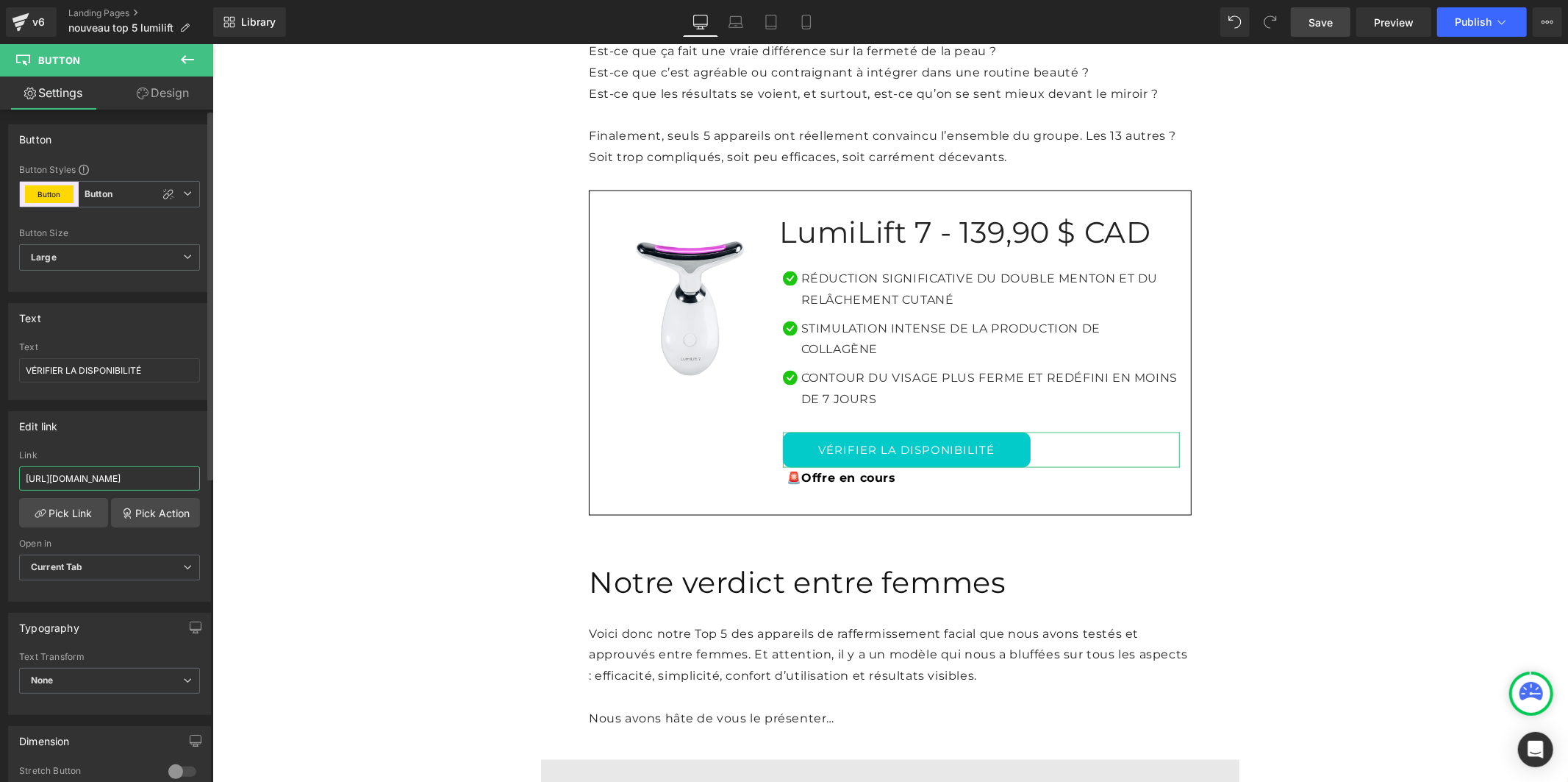
click at [87, 484] on input "[URL][DOMAIN_NAME]" at bounding box center [109, 478] width 180 height 24
paste input "text"
type input "[URL][DOMAIN_NAME]"
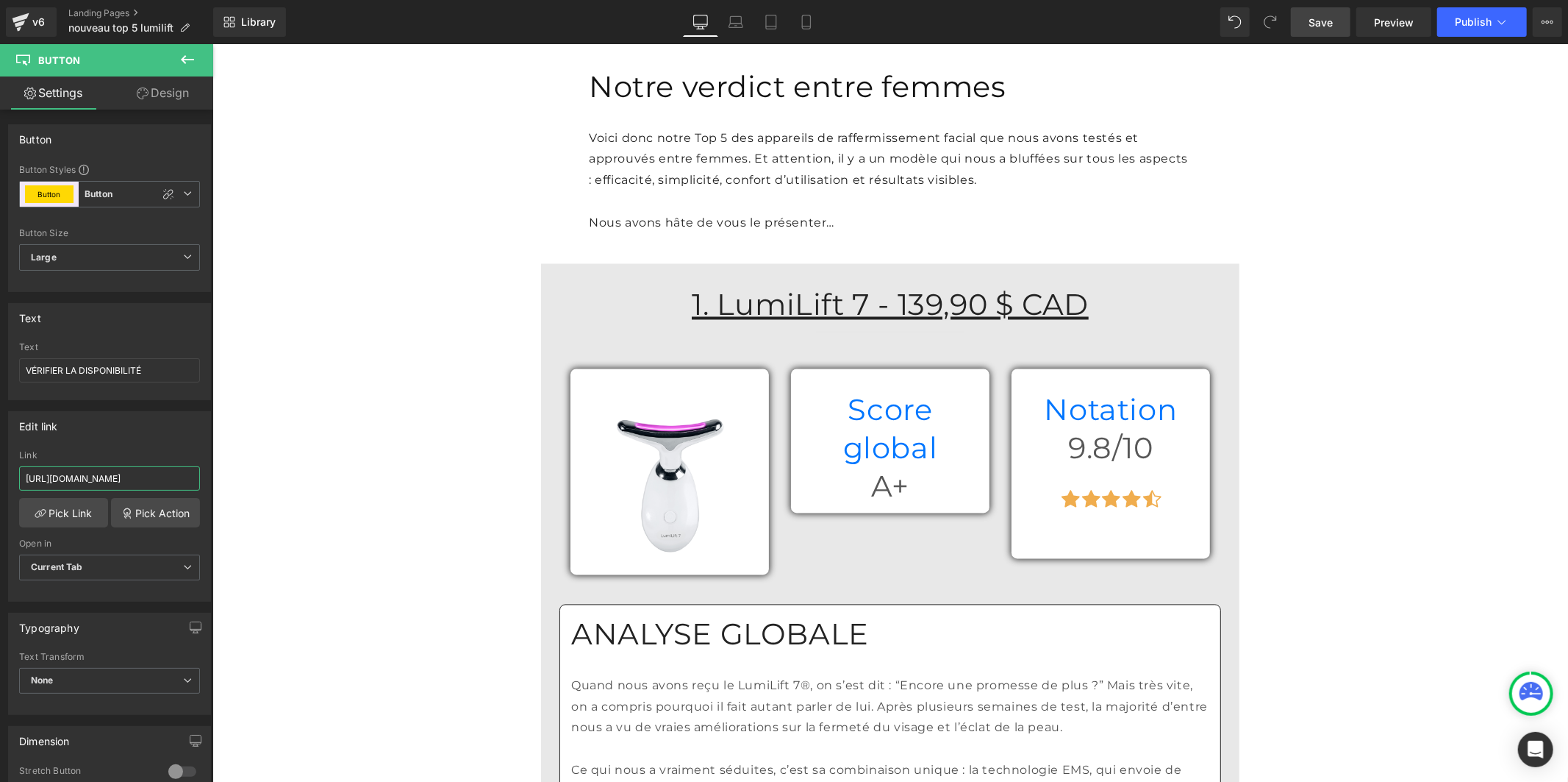
scroll to position [2696, 0]
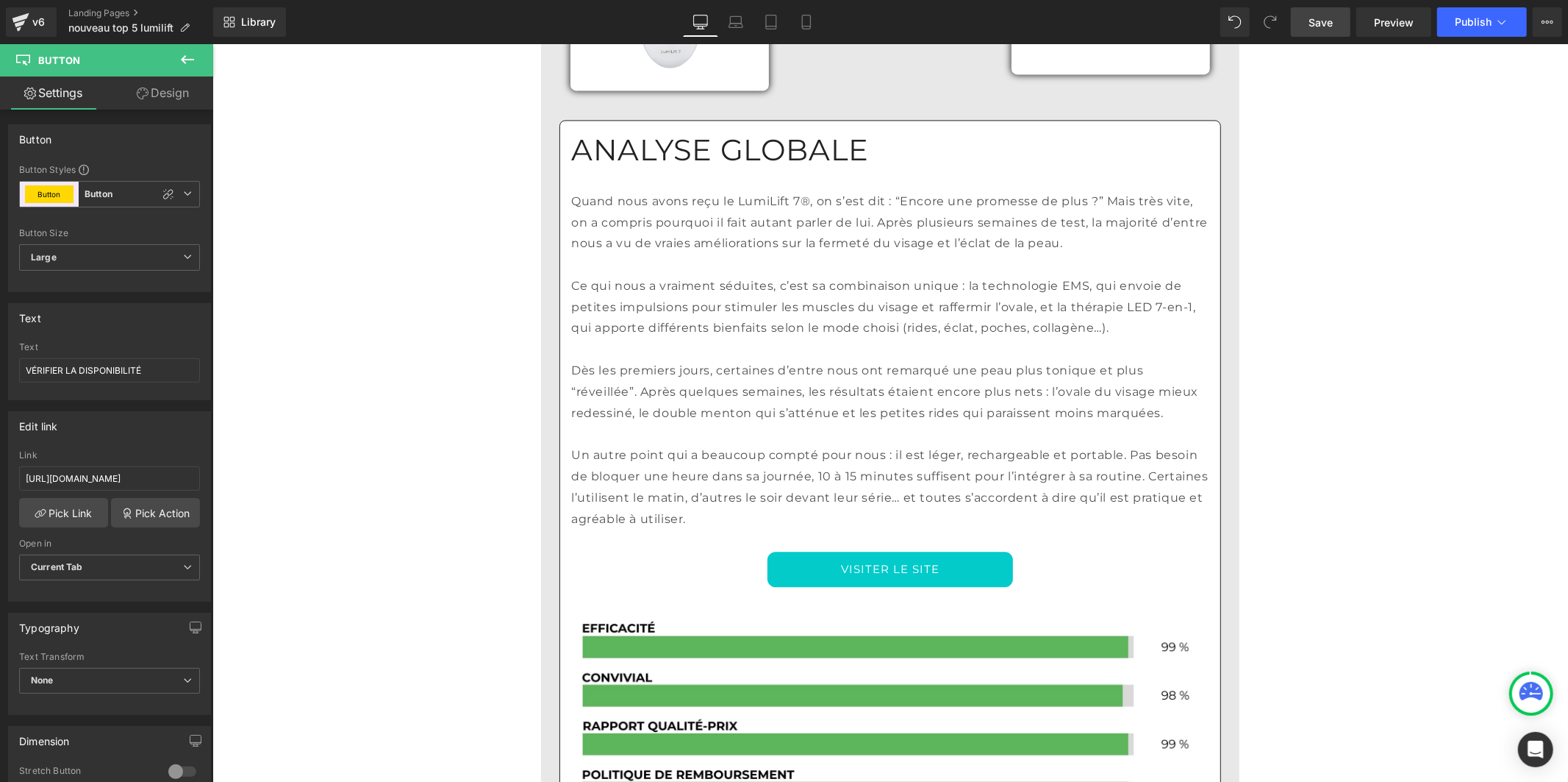
drag, startPoint x: 829, startPoint y: 435, endPoint x: 535, endPoint y: 456, distance: 294.7
click at [829, 551] on link "VISITER LE SITE" at bounding box center [890, 568] width 246 height 35
click at [109, 473] on input "[URL][DOMAIN_NAME]" at bounding box center [109, 478] width 180 height 24
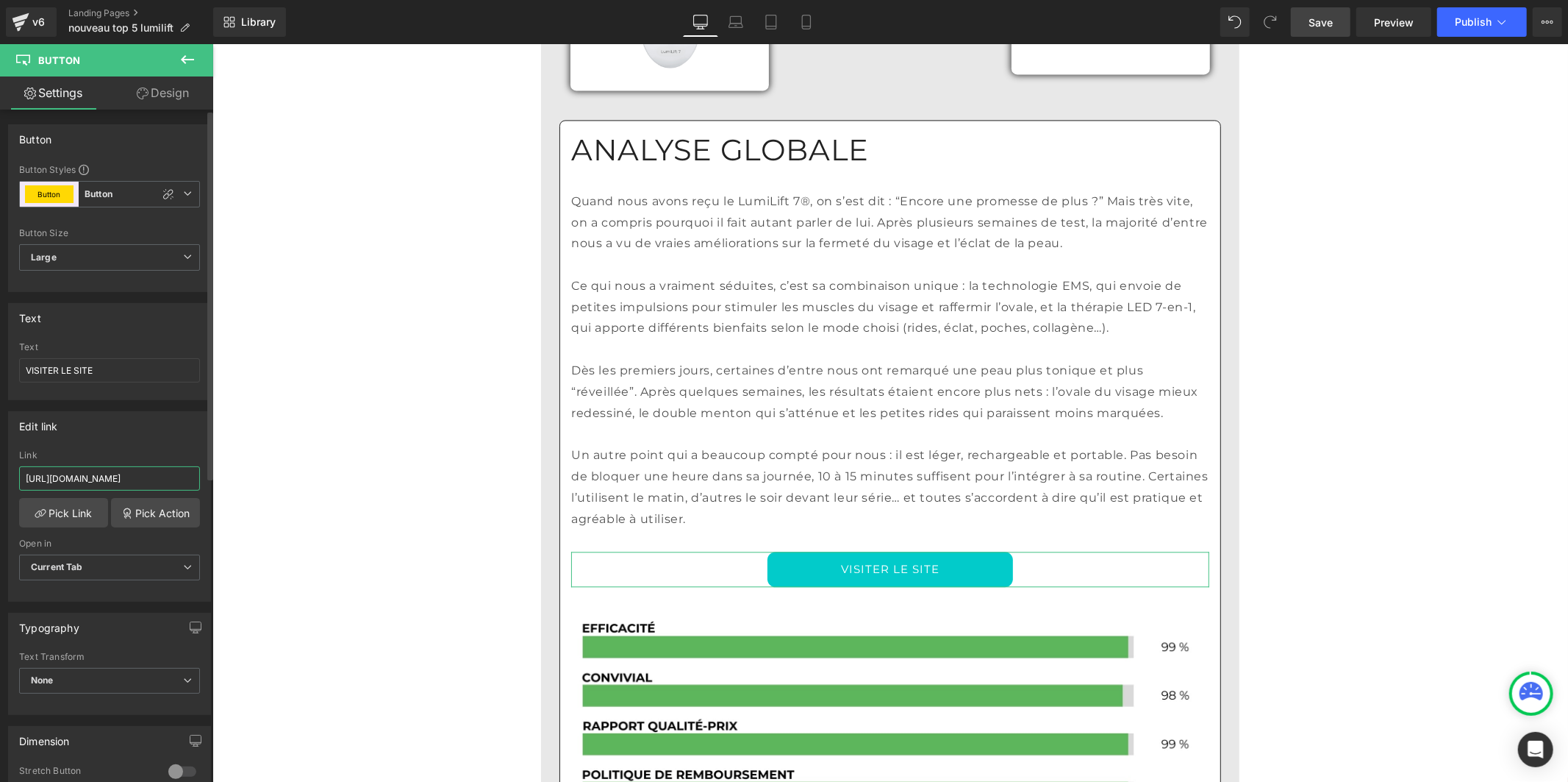
type input "[URL][DOMAIN_NAME]"
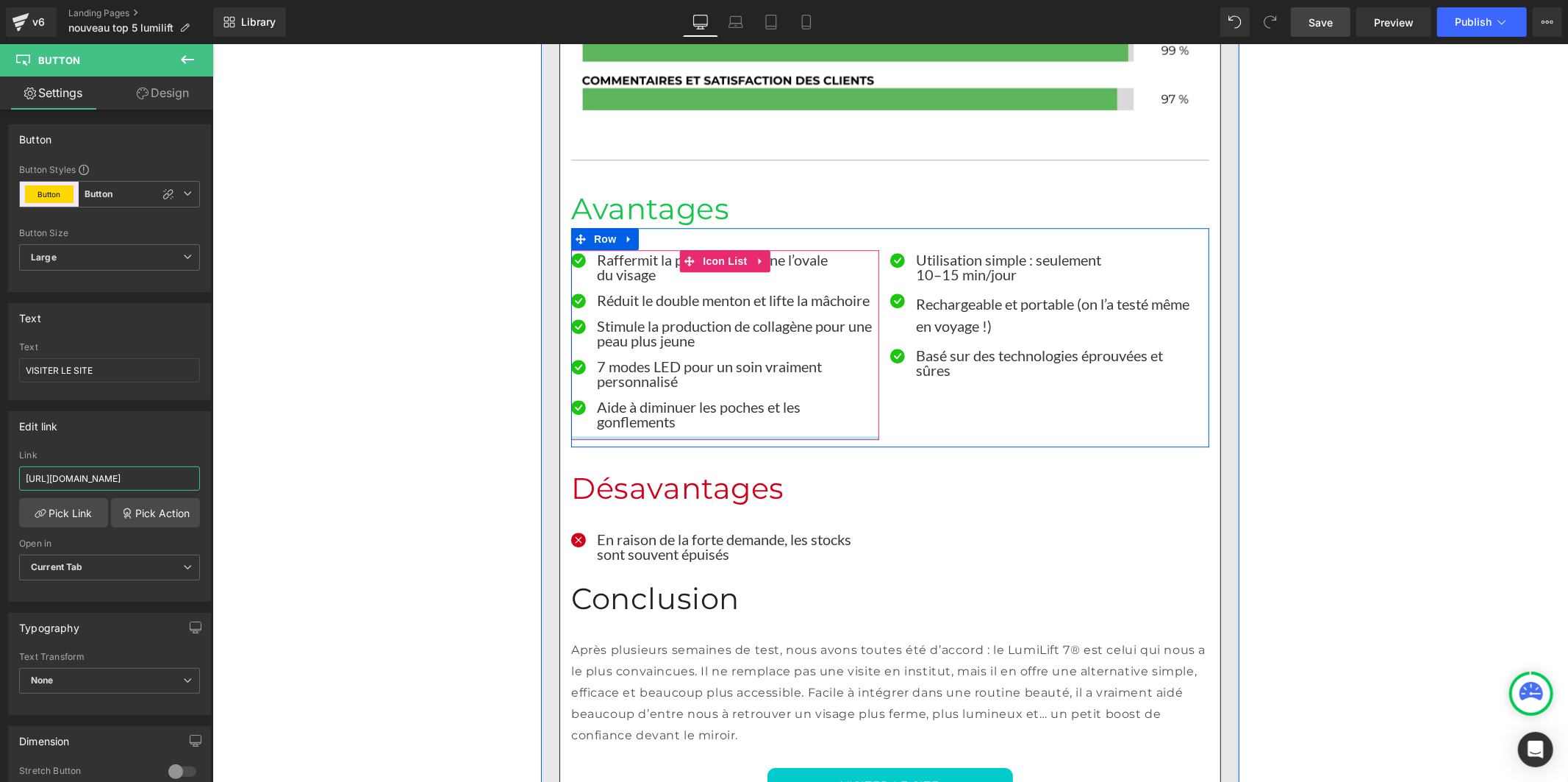
scroll to position [3678, 0]
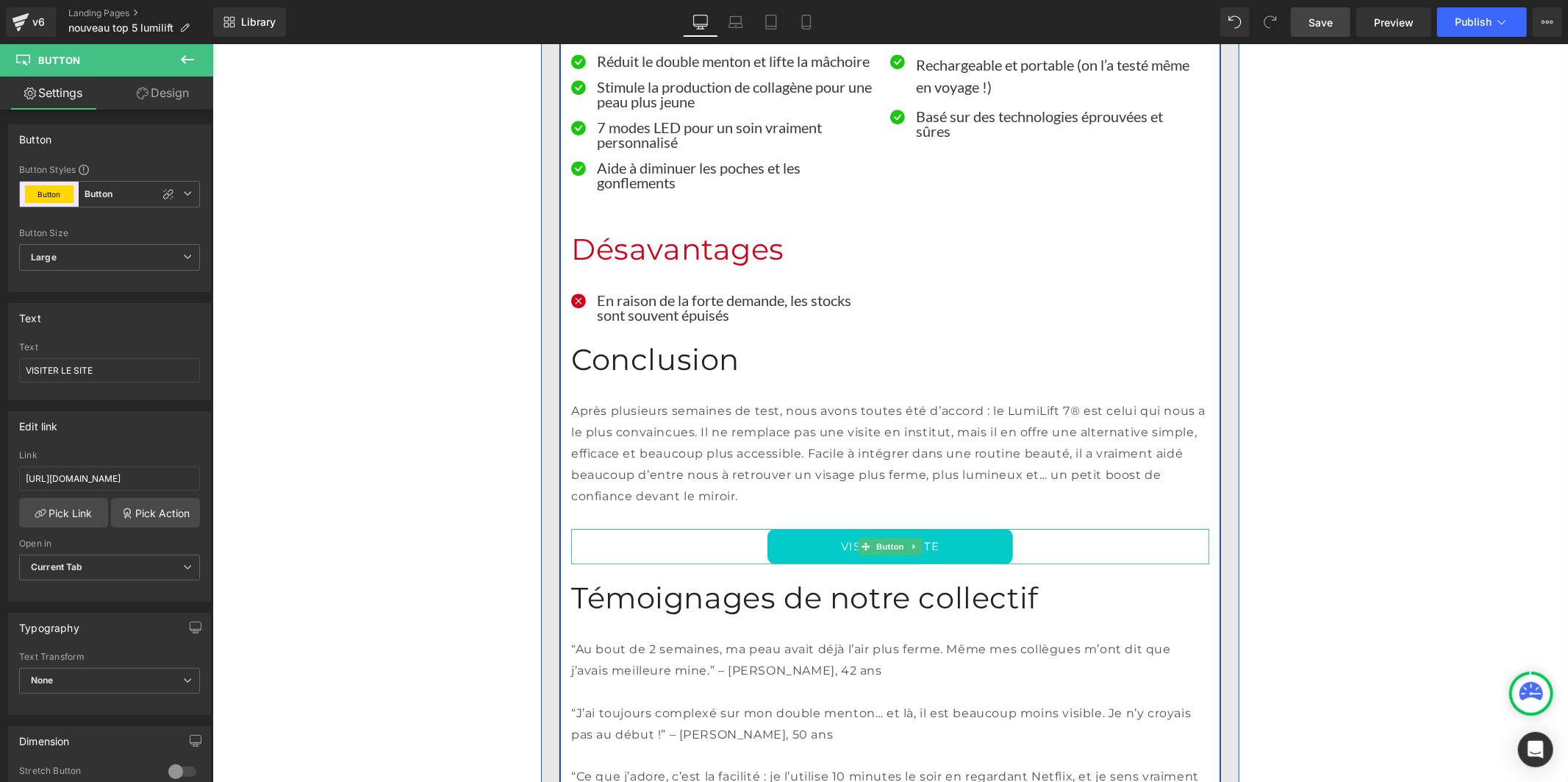
click at [804, 528] on link "VISITER LE SITE" at bounding box center [890, 545] width 246 height 35
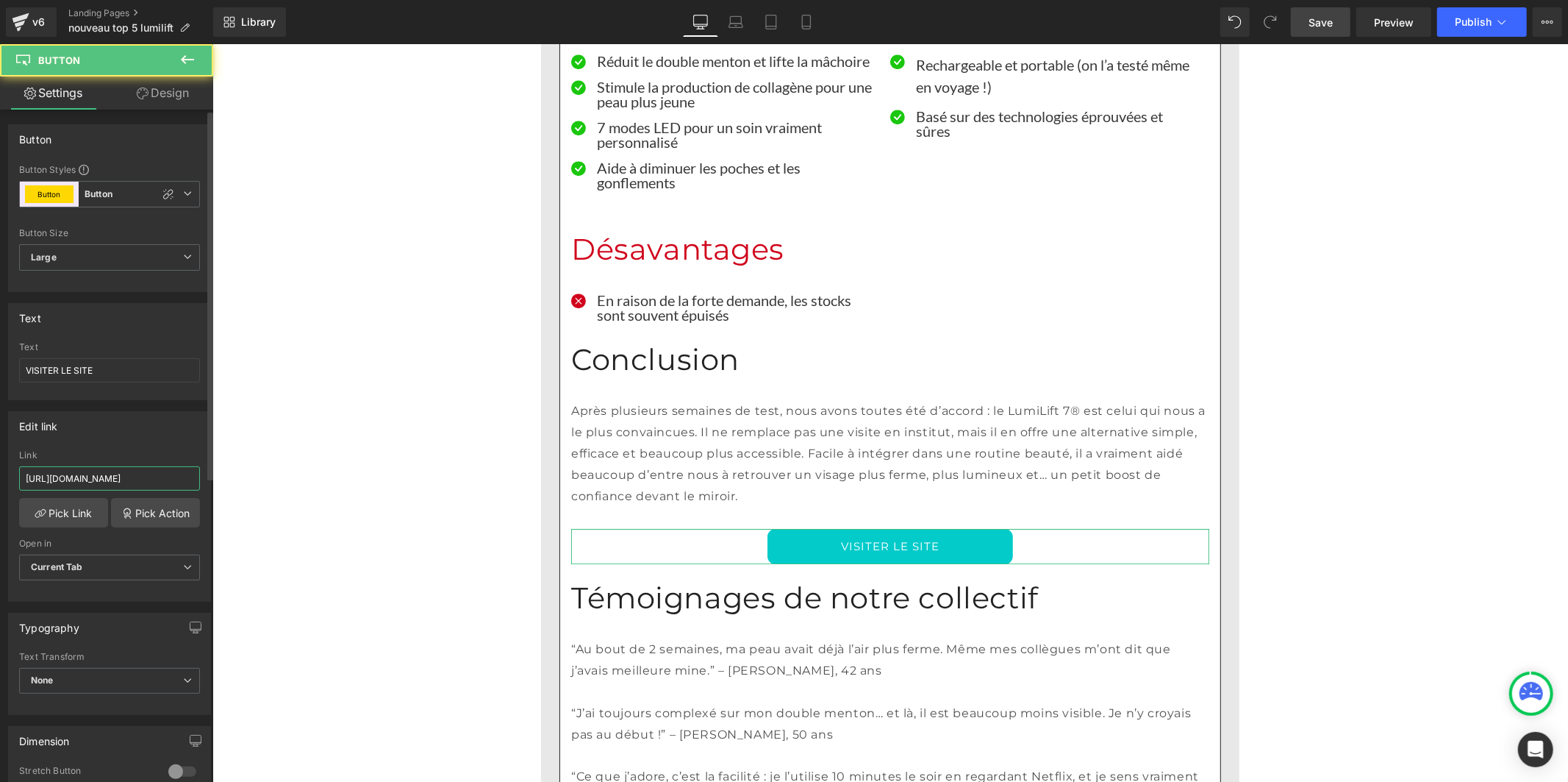
click at [130, 479] on input "[URL][DOMAIN_NAME]" at bounding box center [109, 478] width 180 height 24
type input "[URL][DOMAIN_NAME]"
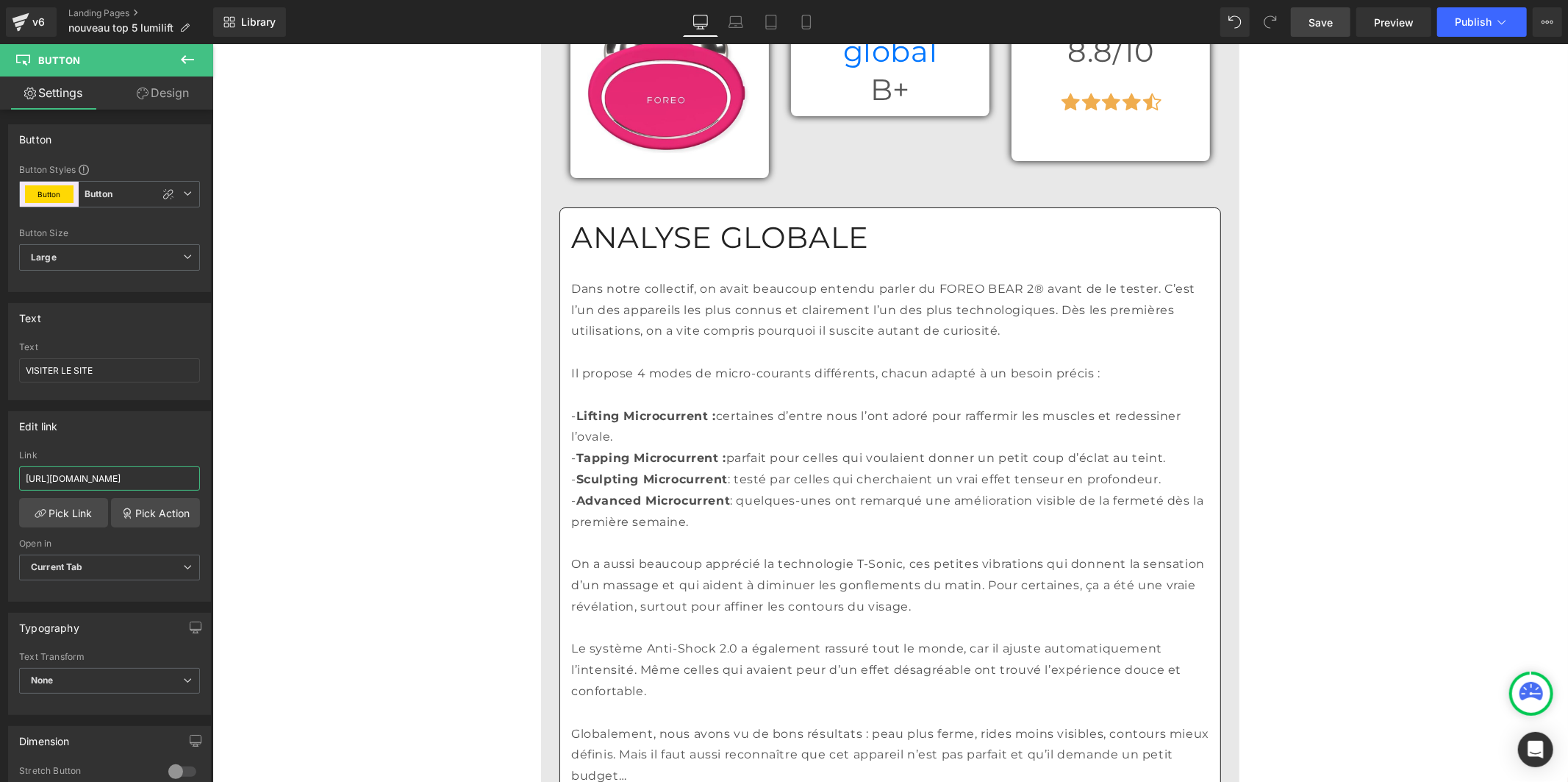
scroll to position [5066, 0]
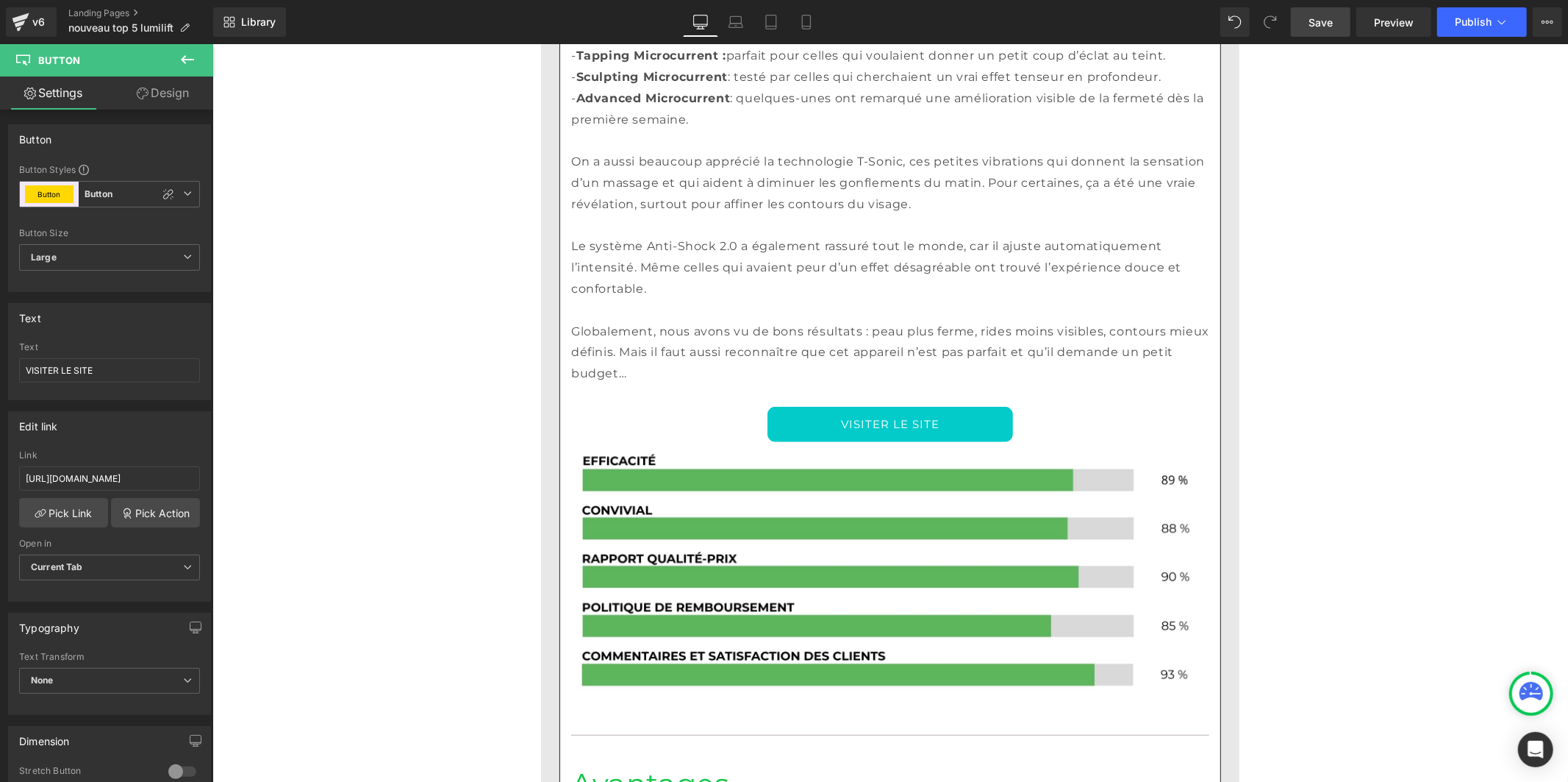
click at [779, 406] on link "VISITER LE SITE" at bounding box center [890, 424] width 246 height 35
click at [141, 474] on input "[URL][DOMAIN_NAME]" at bounding box center [109, 478] width 180 height 24
type input "[URL][DOMAIN_NAME]"
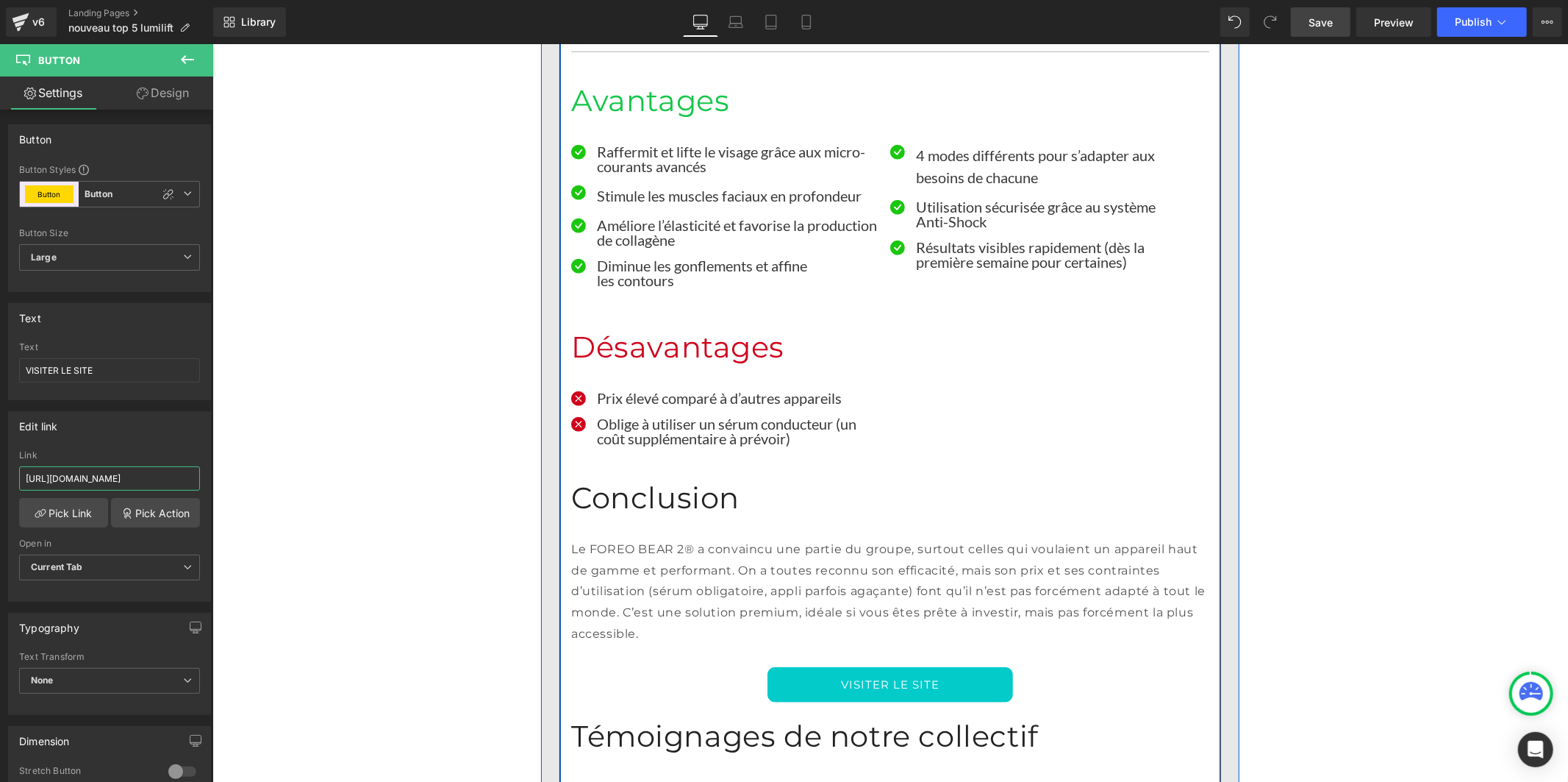
scroll to position [5801, 0]
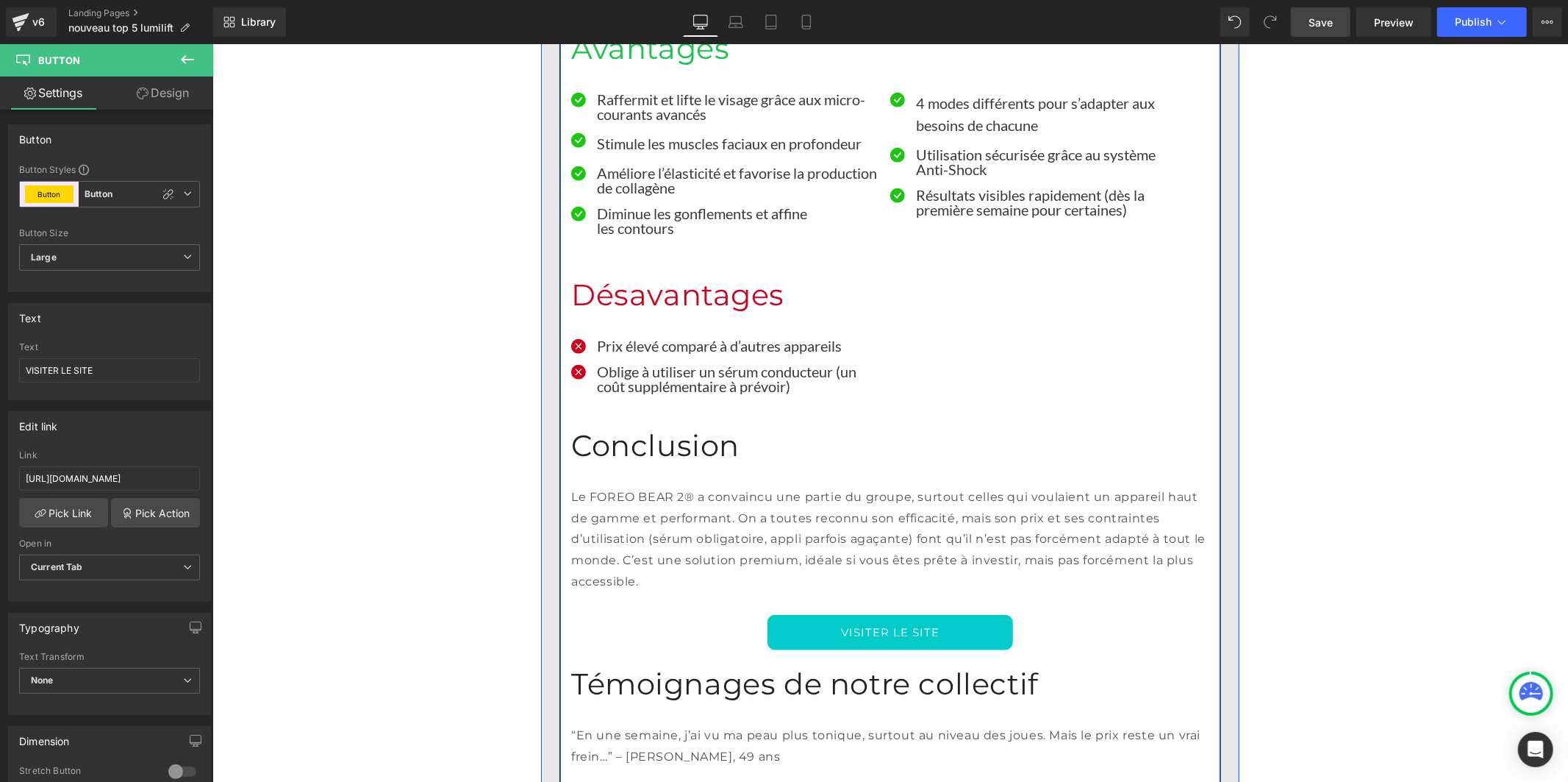
click at [767, 614] on link "VISITER LE SITE" at bounding box center [890, 631] width 246 height 35
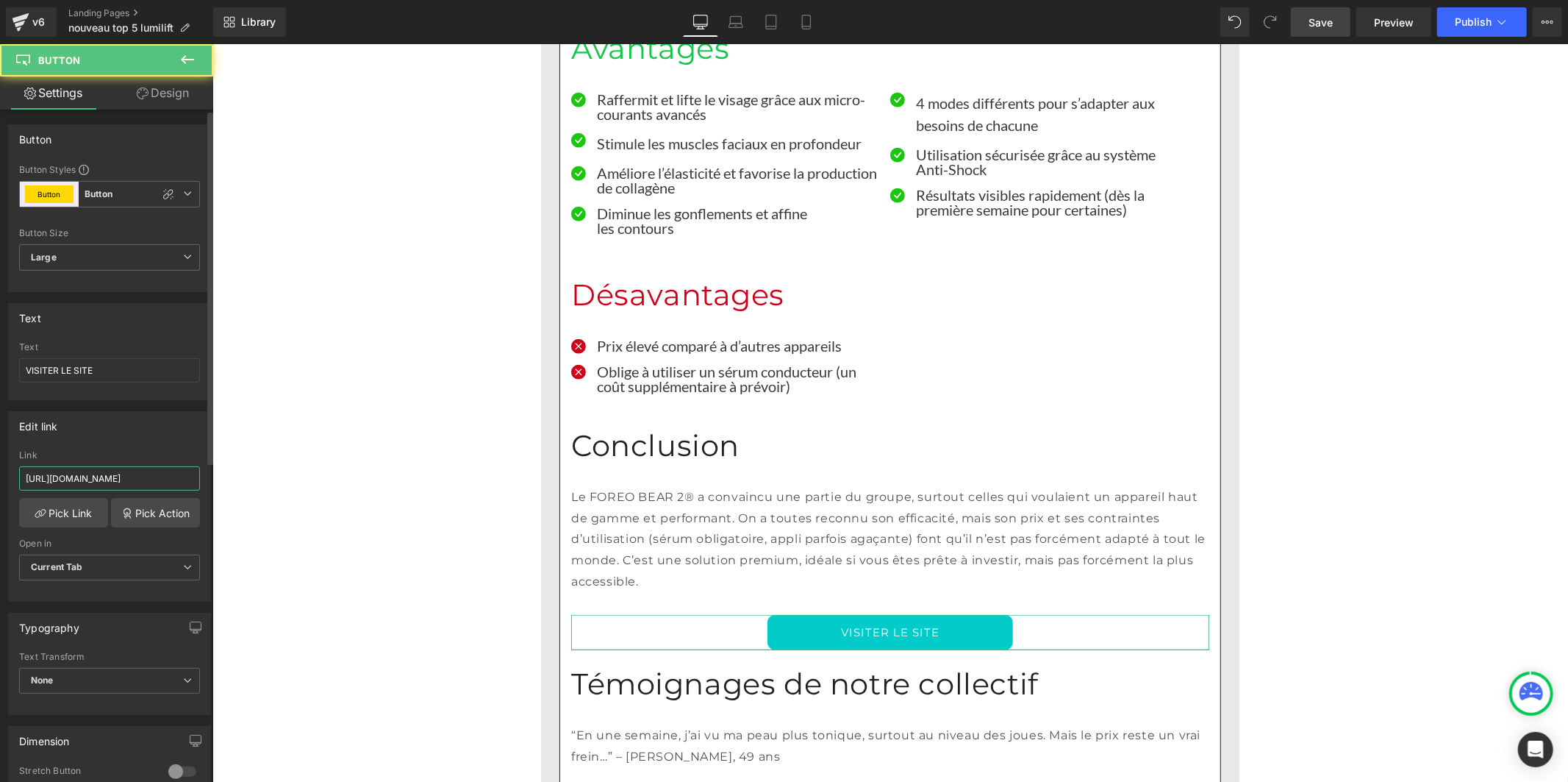
click at [138, 478] on input "[URL][DOMAIN_NAME]" at bounding box center [109, 478] width 180 height 24
type input "[URL][DOMAIN_NAME]"
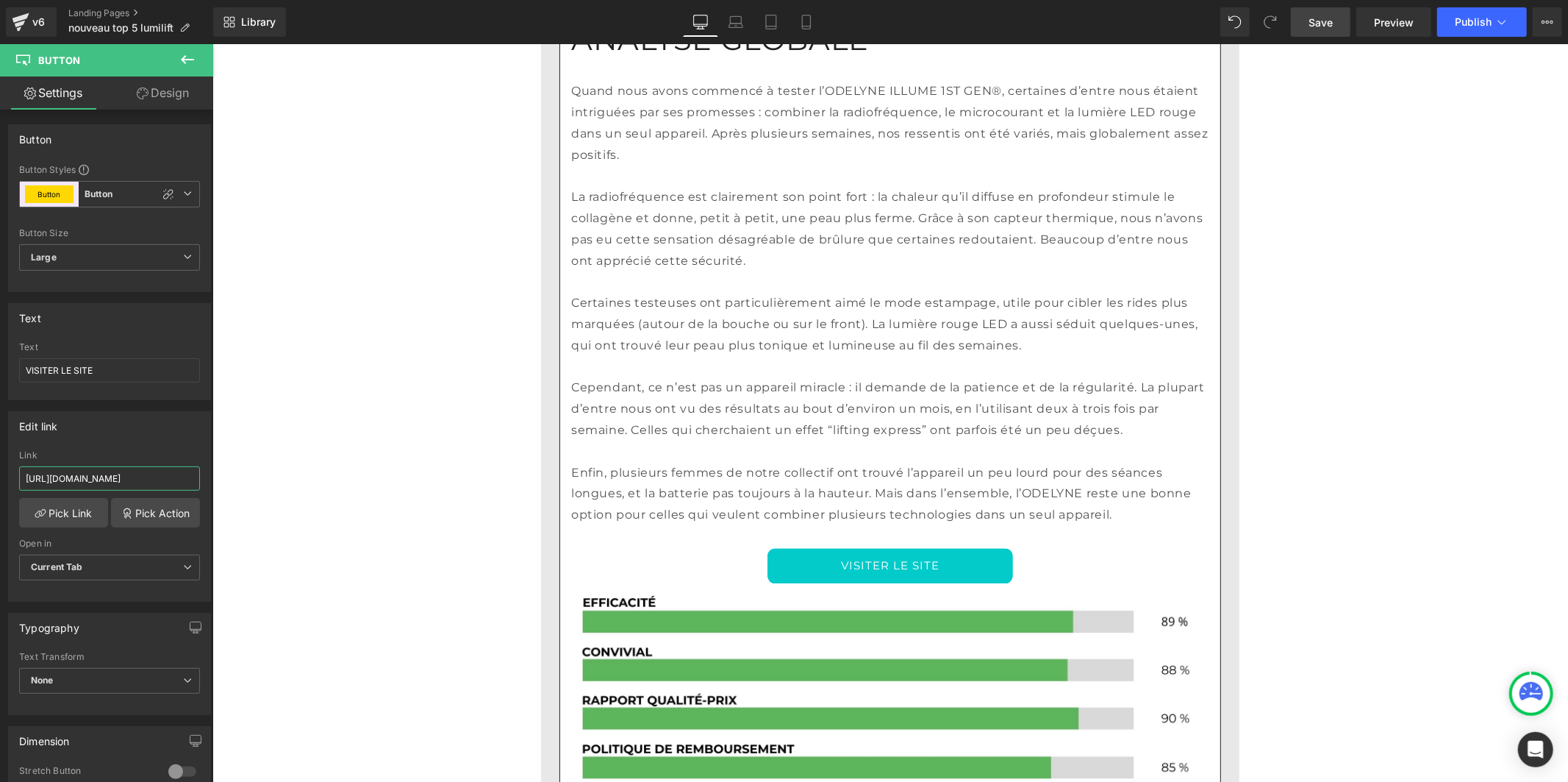
scroll to position [7190, 0]
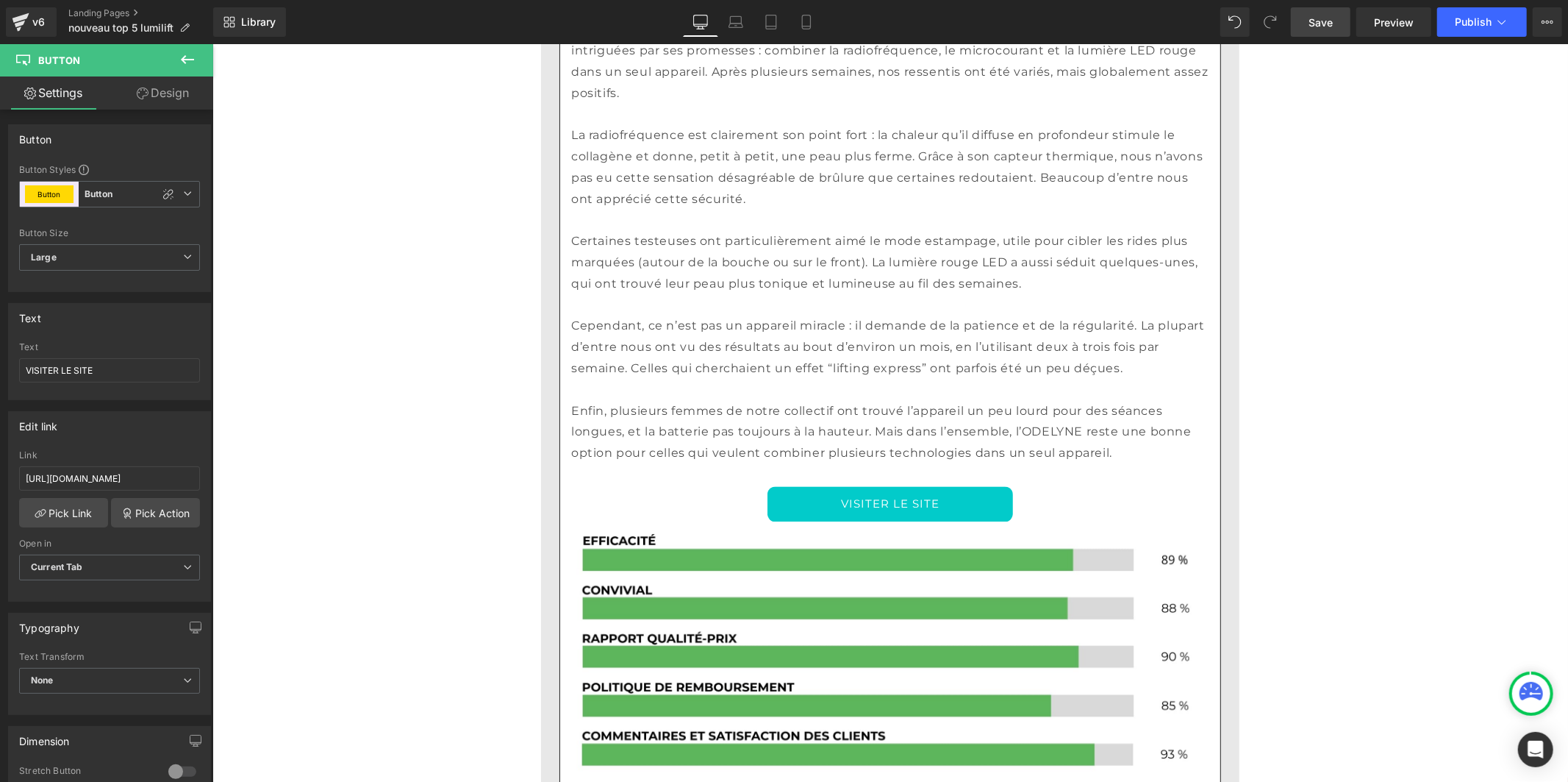
click at [773, 485] on link "VISITER LE SITE" at bounding box center [890, 503] width 246 height 35
click at [94, 476] on input "[URL][DOMAIN_NAME]" at bounding box center [109, 478] width 180 height 24
type input "[URL][DOMAIN_NAME]"
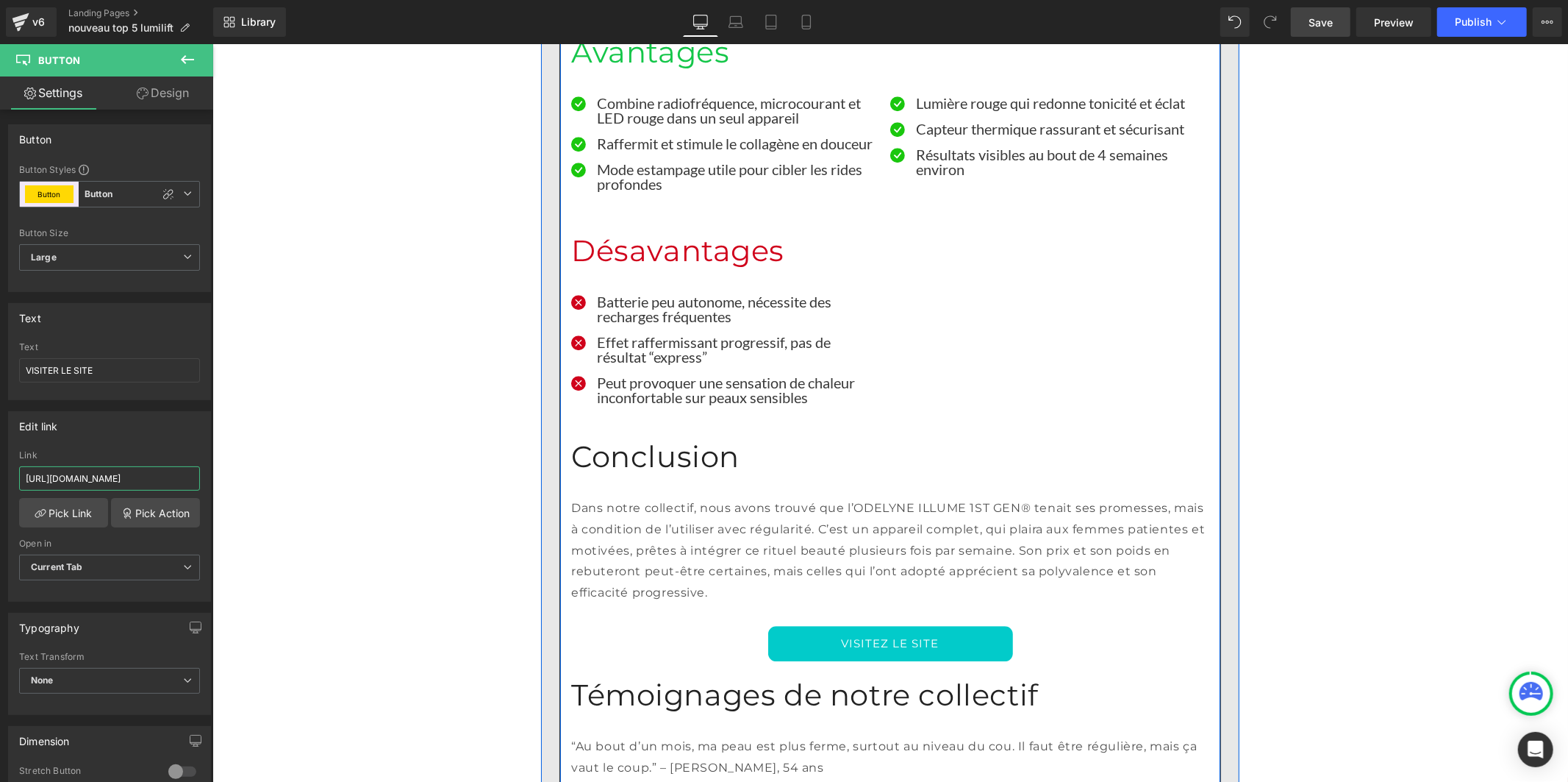
scroll to position [8008, 0]
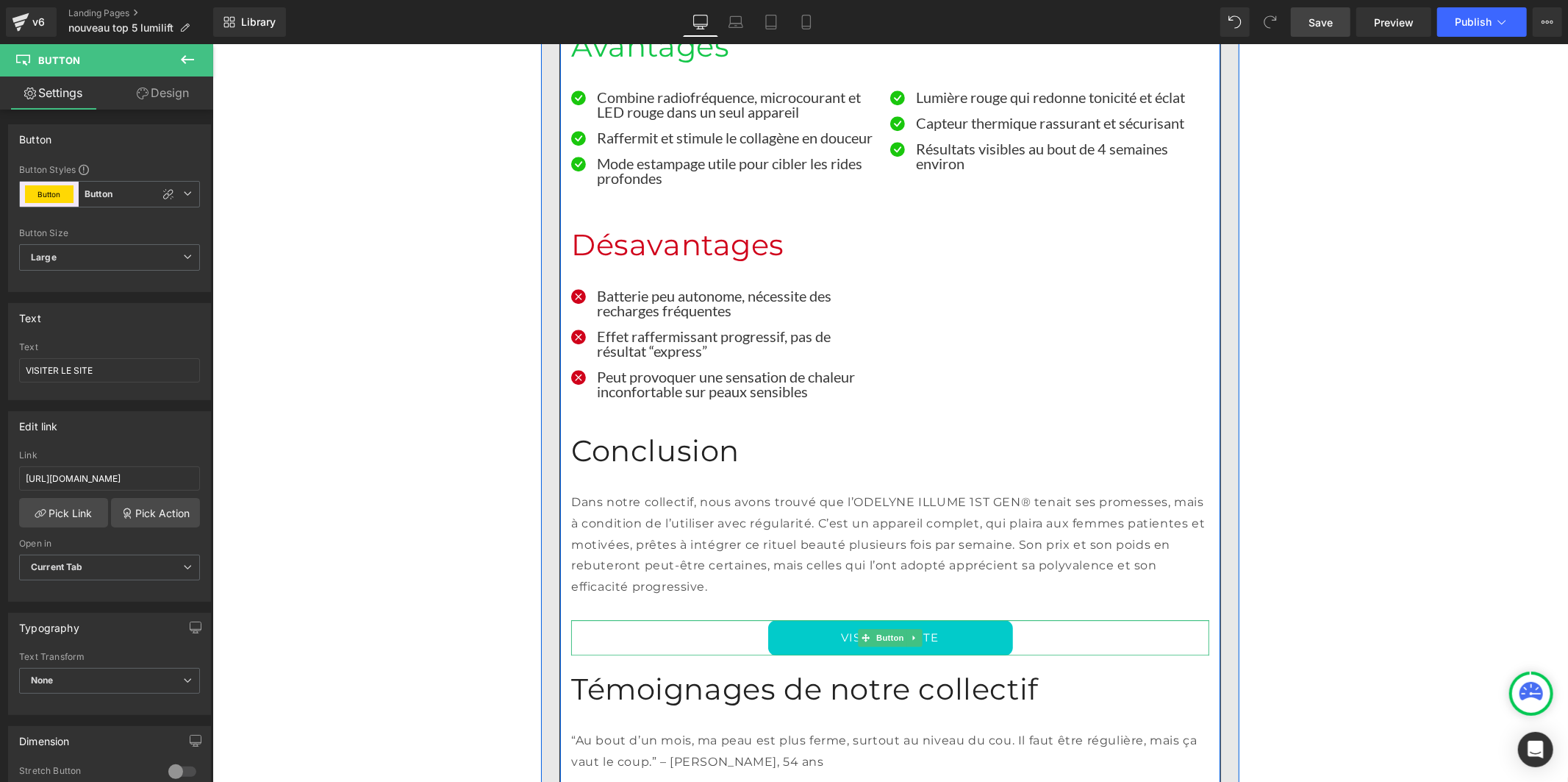
click at [783, 620] on link "VISITEZ LE SITE" at bounding box center [890, 637] width 245 height 35
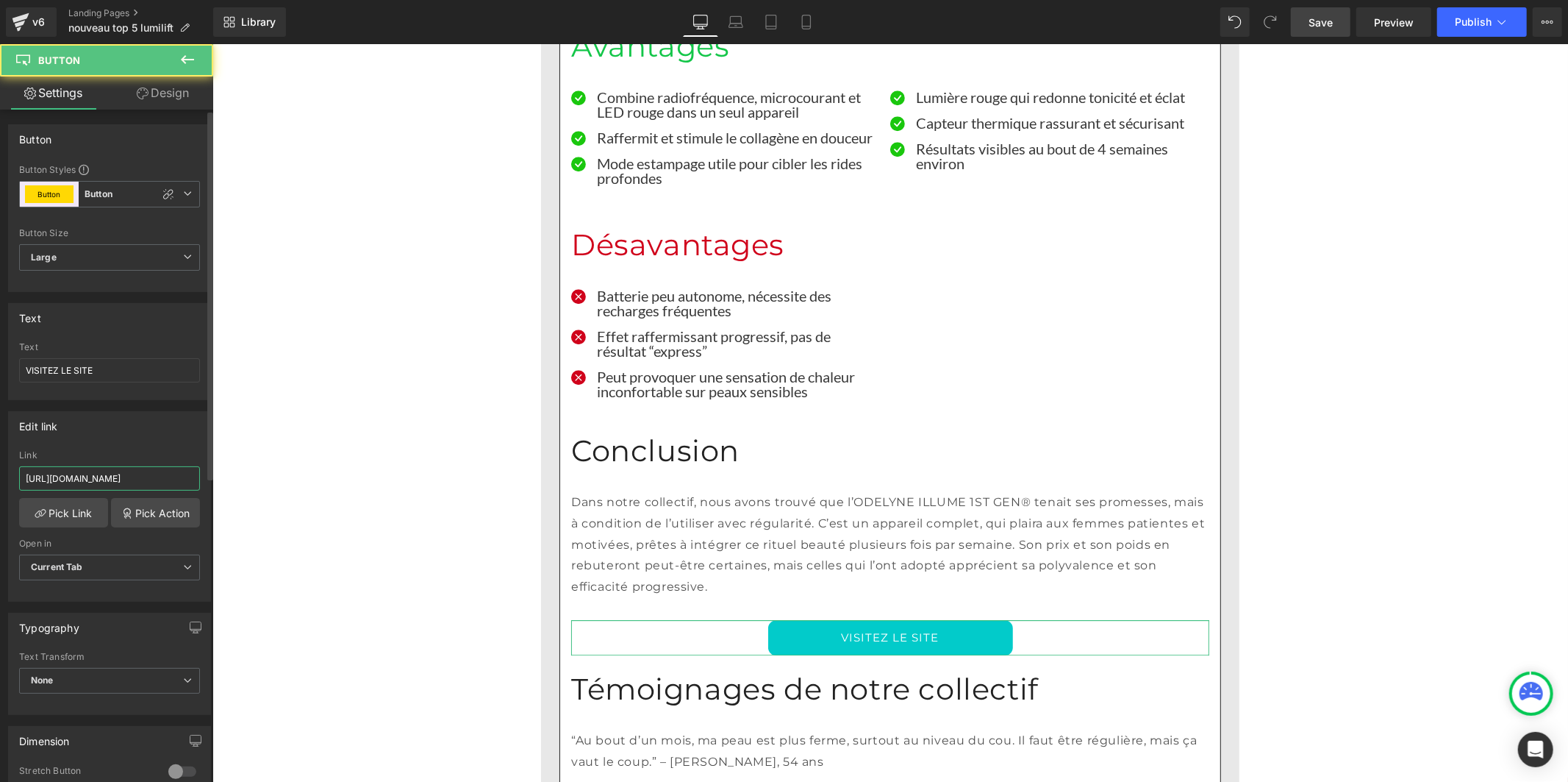
click at [134, 484] on input "[URL][DOMAIN_NAME]" at bounding box center [109, 478] width 180 height 24
type input "[URL][DOMAIN_NAME]"
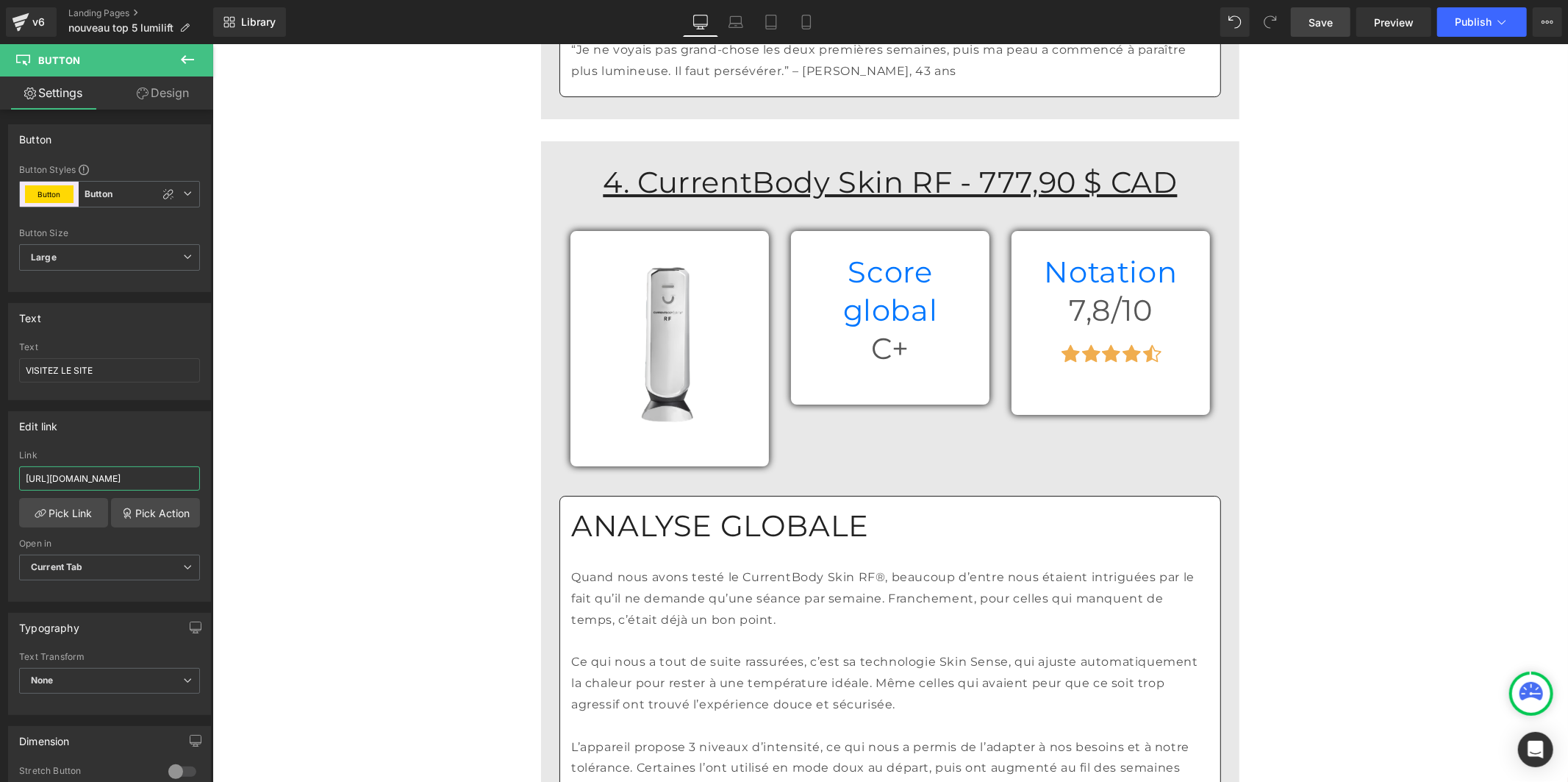
scroll to position [9315, 0]
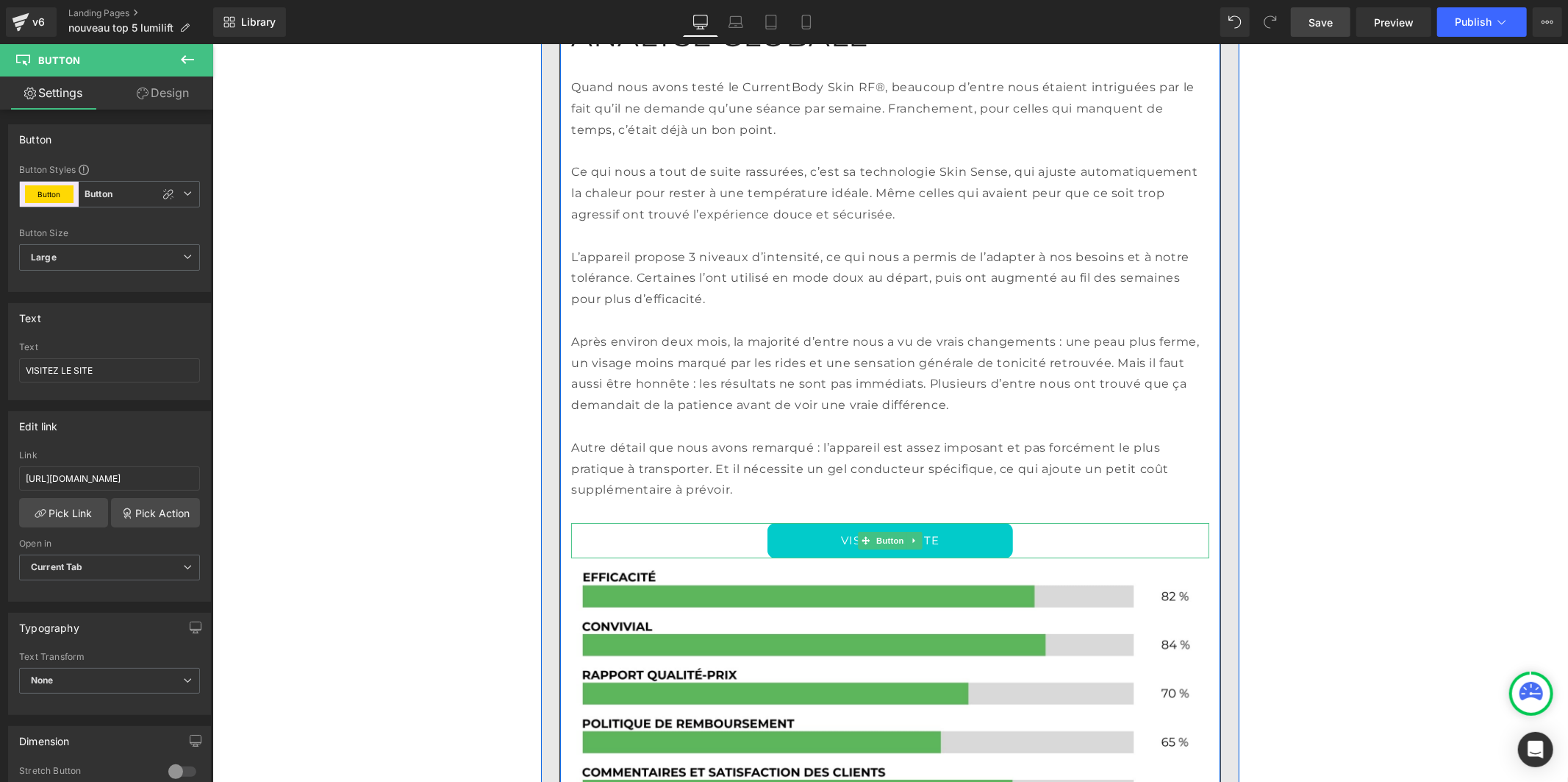
click at [767, 523] on link "VISITER LE SITE" at bounding box center [890, 540] width 246 height 35
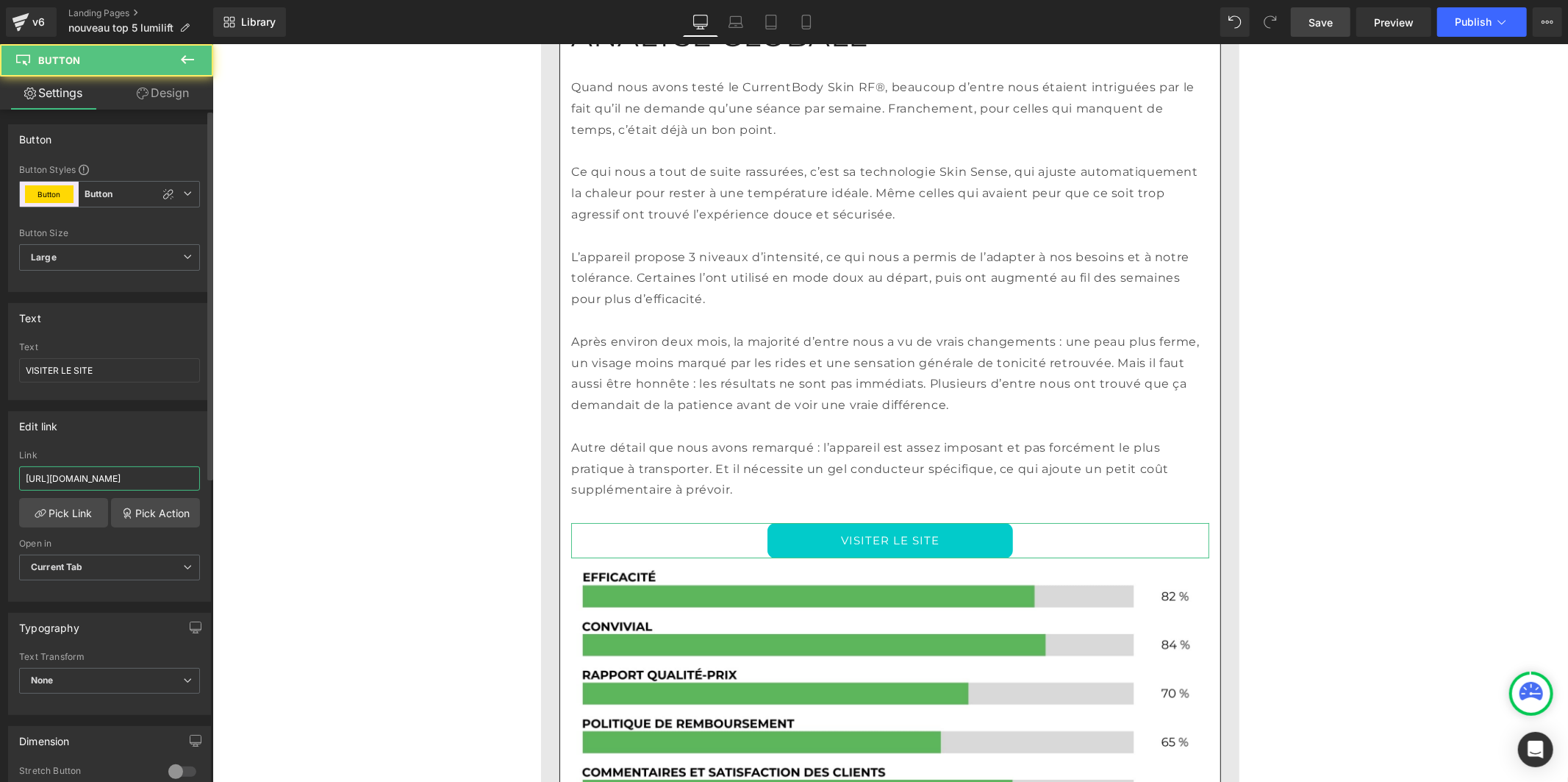
click at [119, 484] on input "[URL][DOMAIN_NAME]" at bounding box center [109, 478] width 180 height 24
type input "[URL][DOMAIN_NAME]"
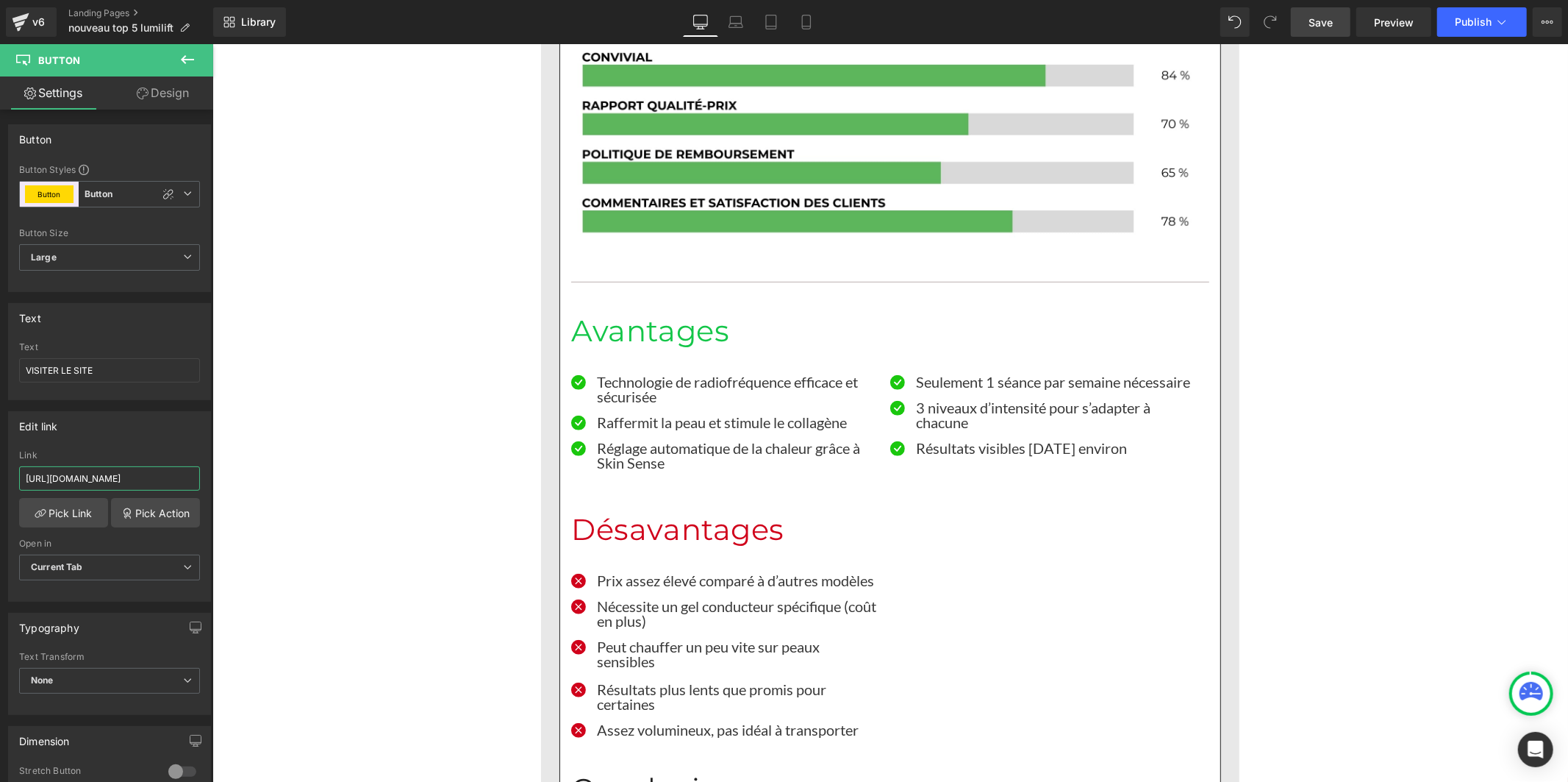
scroll to position [10132, 0]
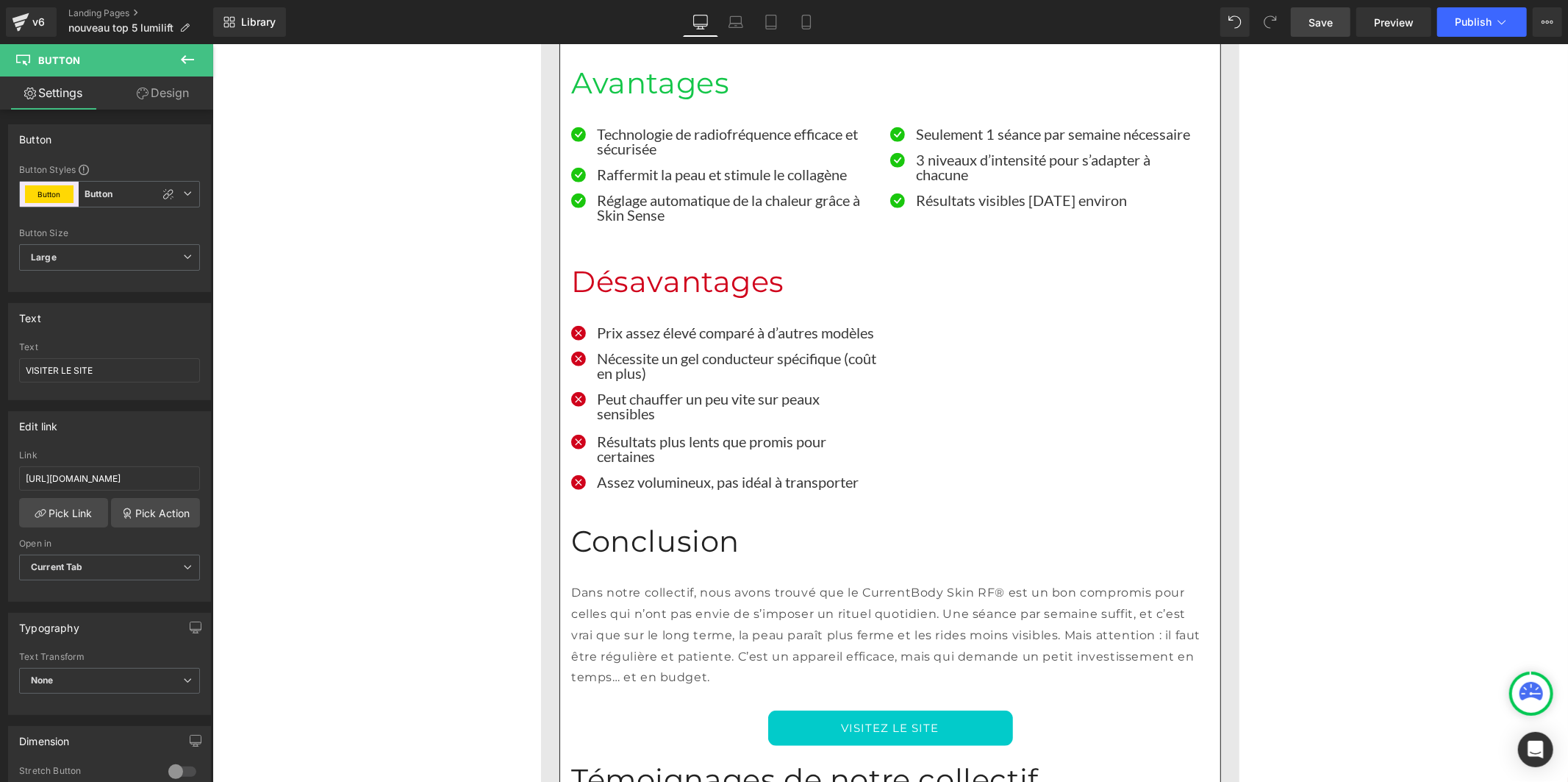
click at [767, 709] on link "VISITEZ LE SITE" at bounding box center [890, 727] width 245 height 35
click at [138, 478] on input "[URL][DOMAIN_NAME]" at bounding box center [109, 478] width 180 height 24
type input "[URL][DOMAIN_NAME]"
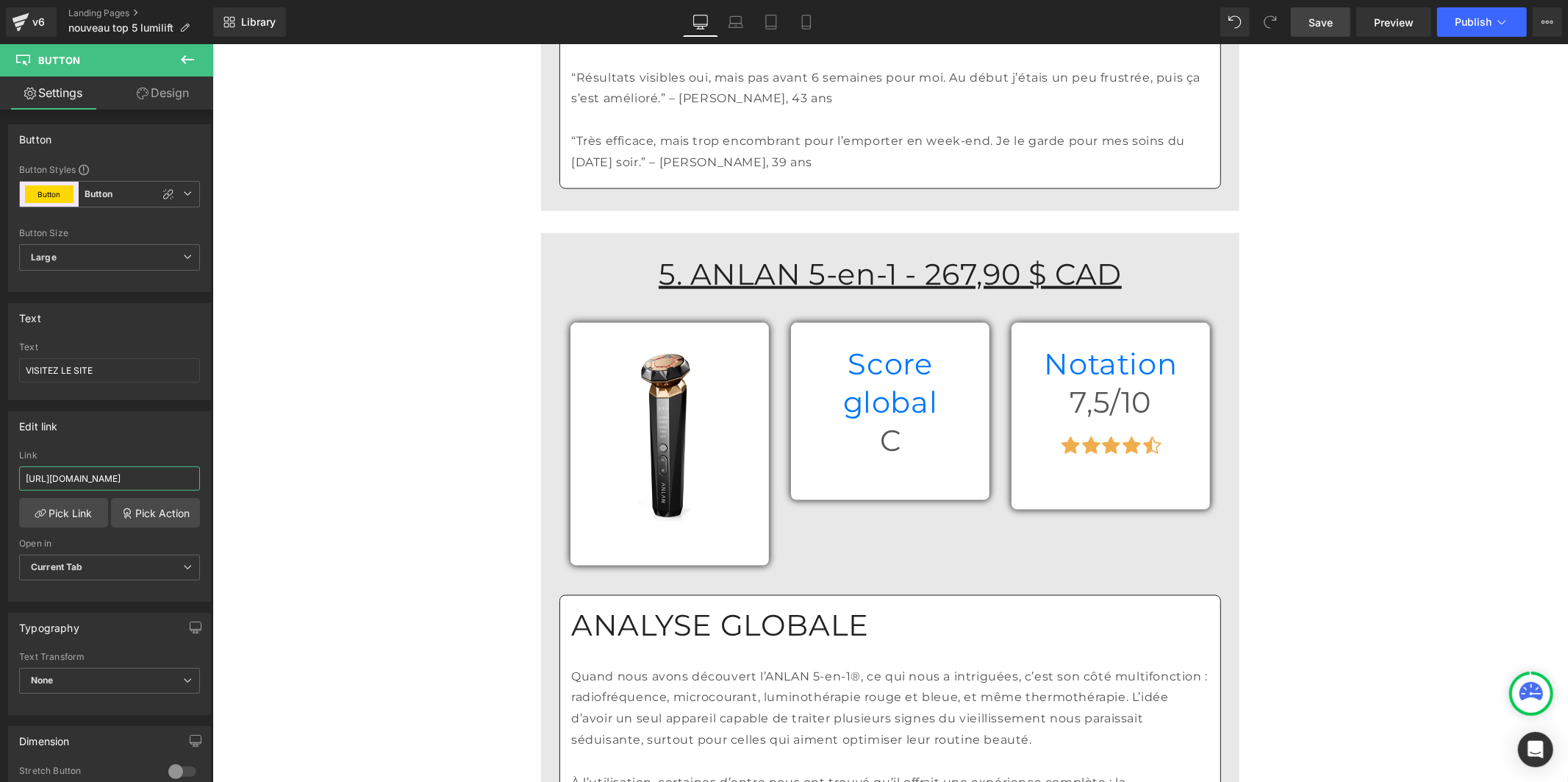
scroll to position [11359, 0]
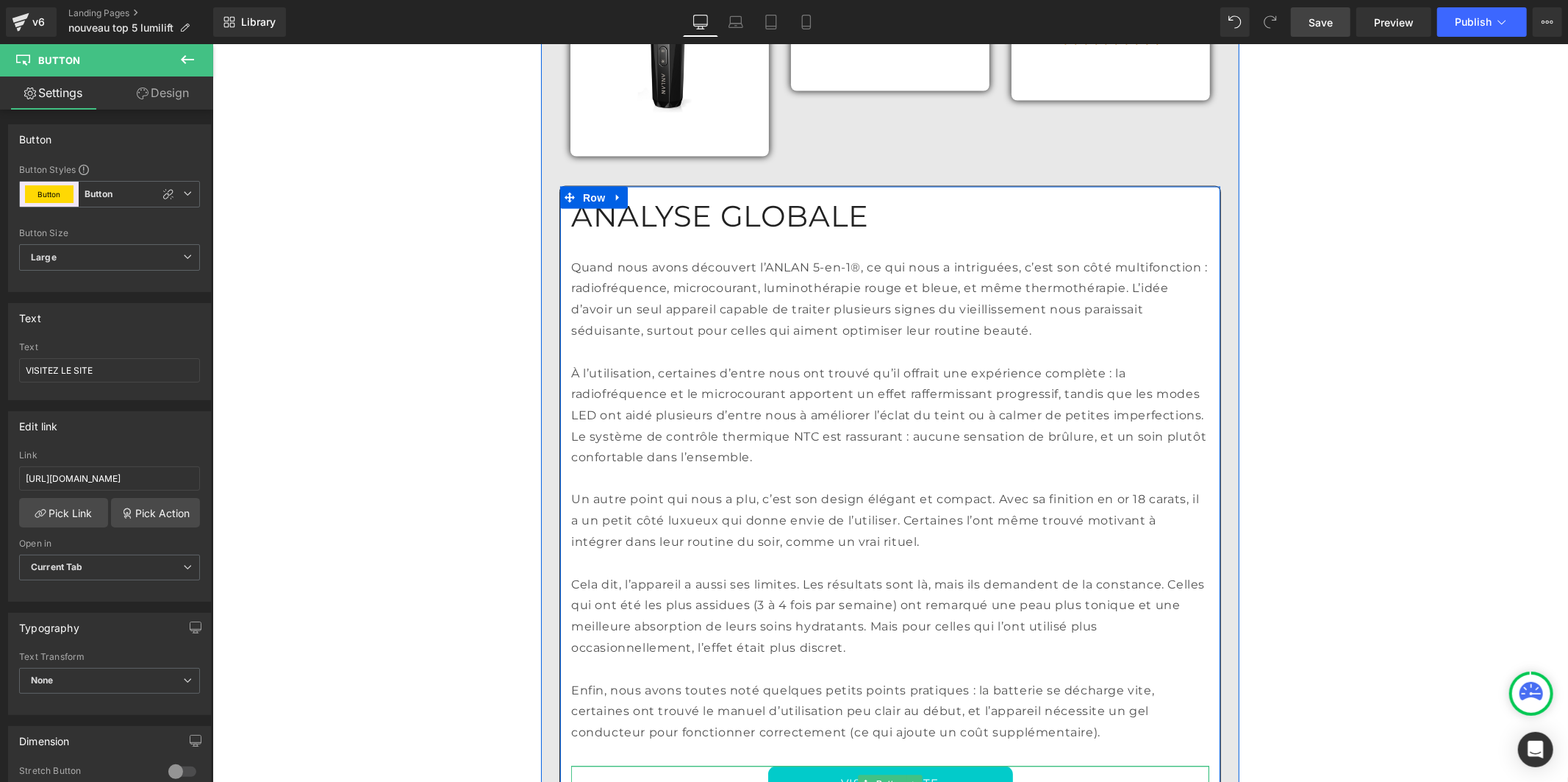
click at [772, 766] on link "VISITEZ LE SITE" at bounding box center [890, 783] width 245 height 35
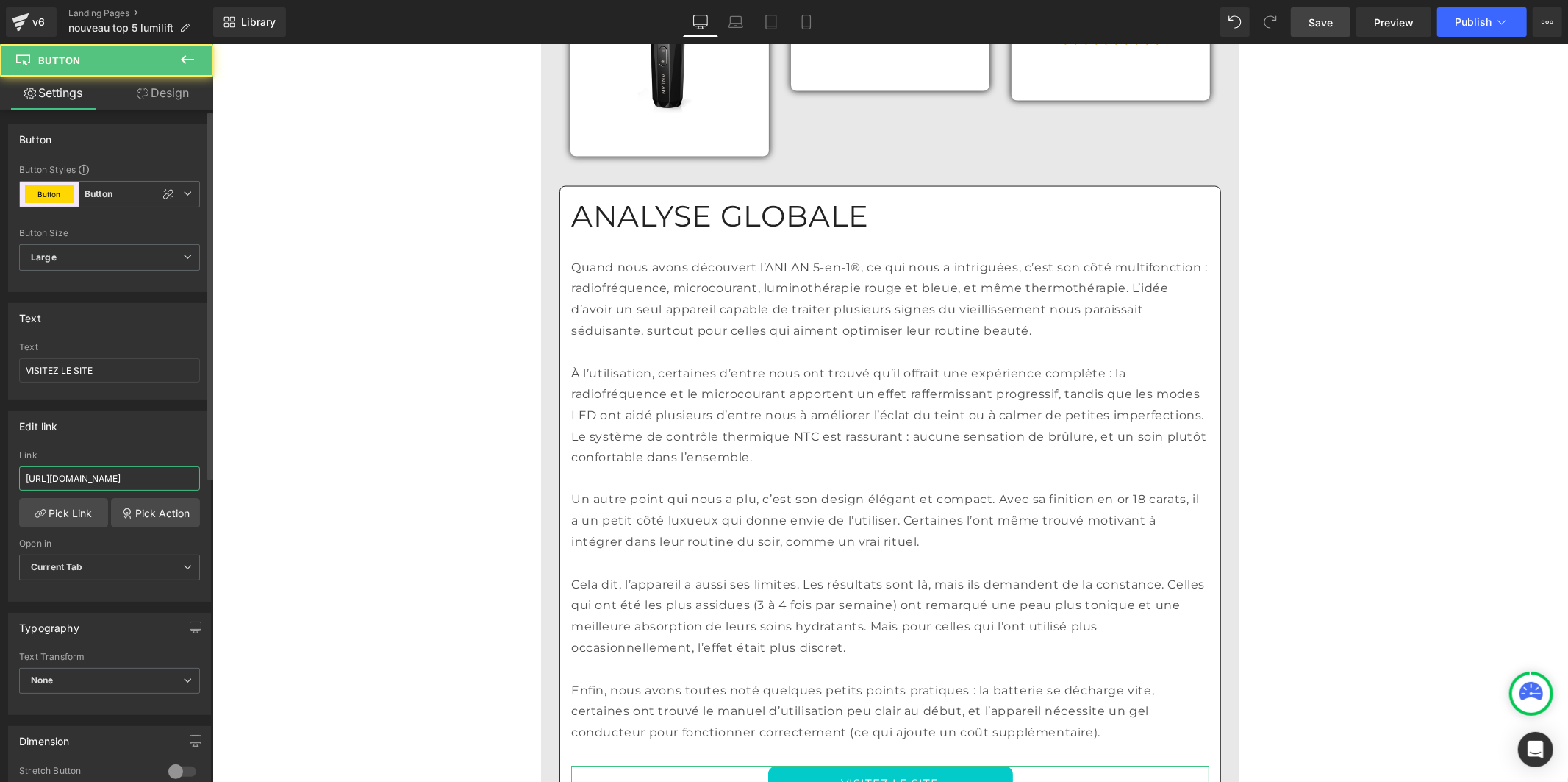
click at [130, 483] on input "[URL][DOMAIN_NAME]" at bounding box center [109, 478] width 180 height 24
type input "[URL][DOMAIN_NAME]"
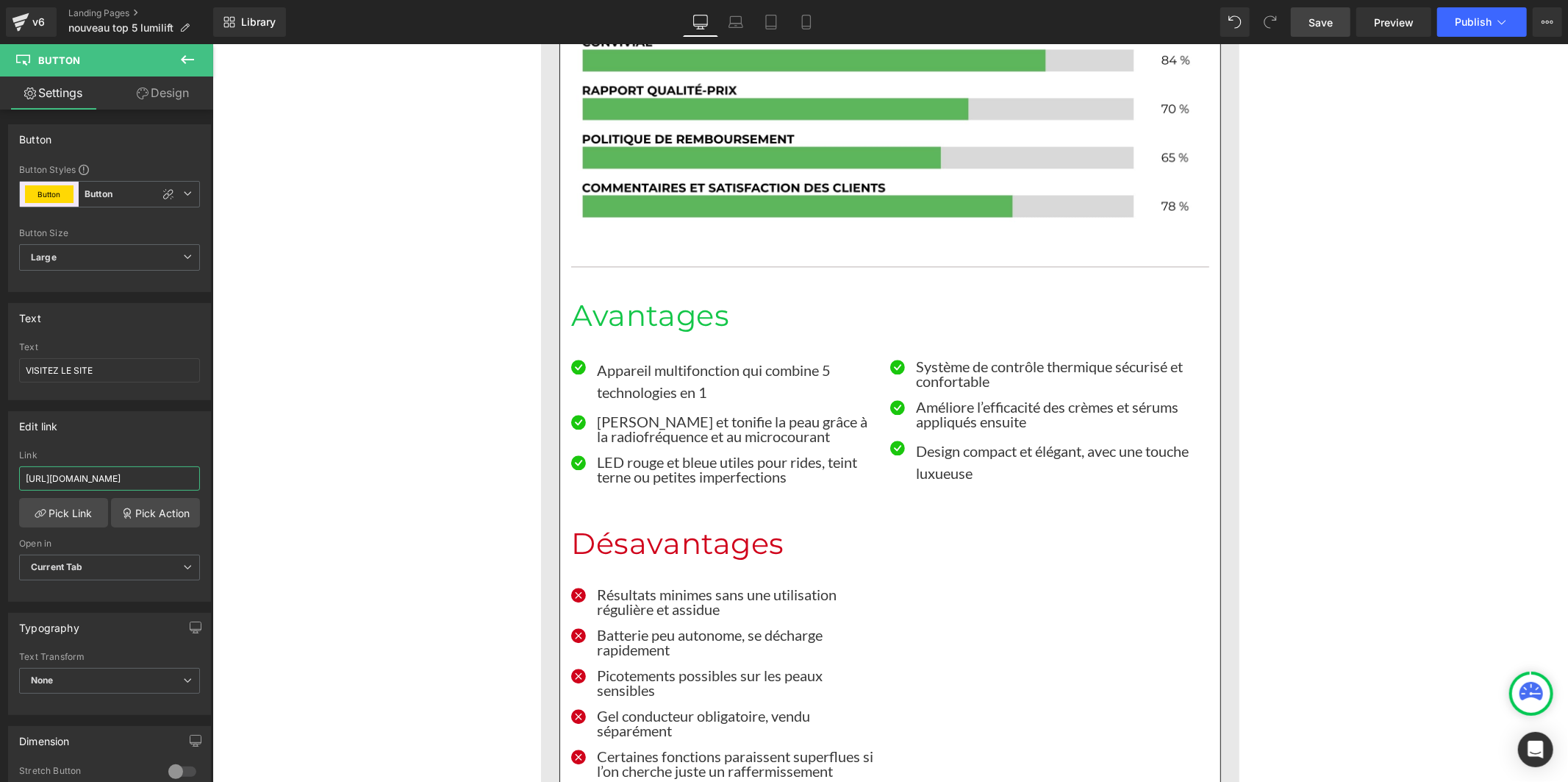
scroll to position [12585, 0]
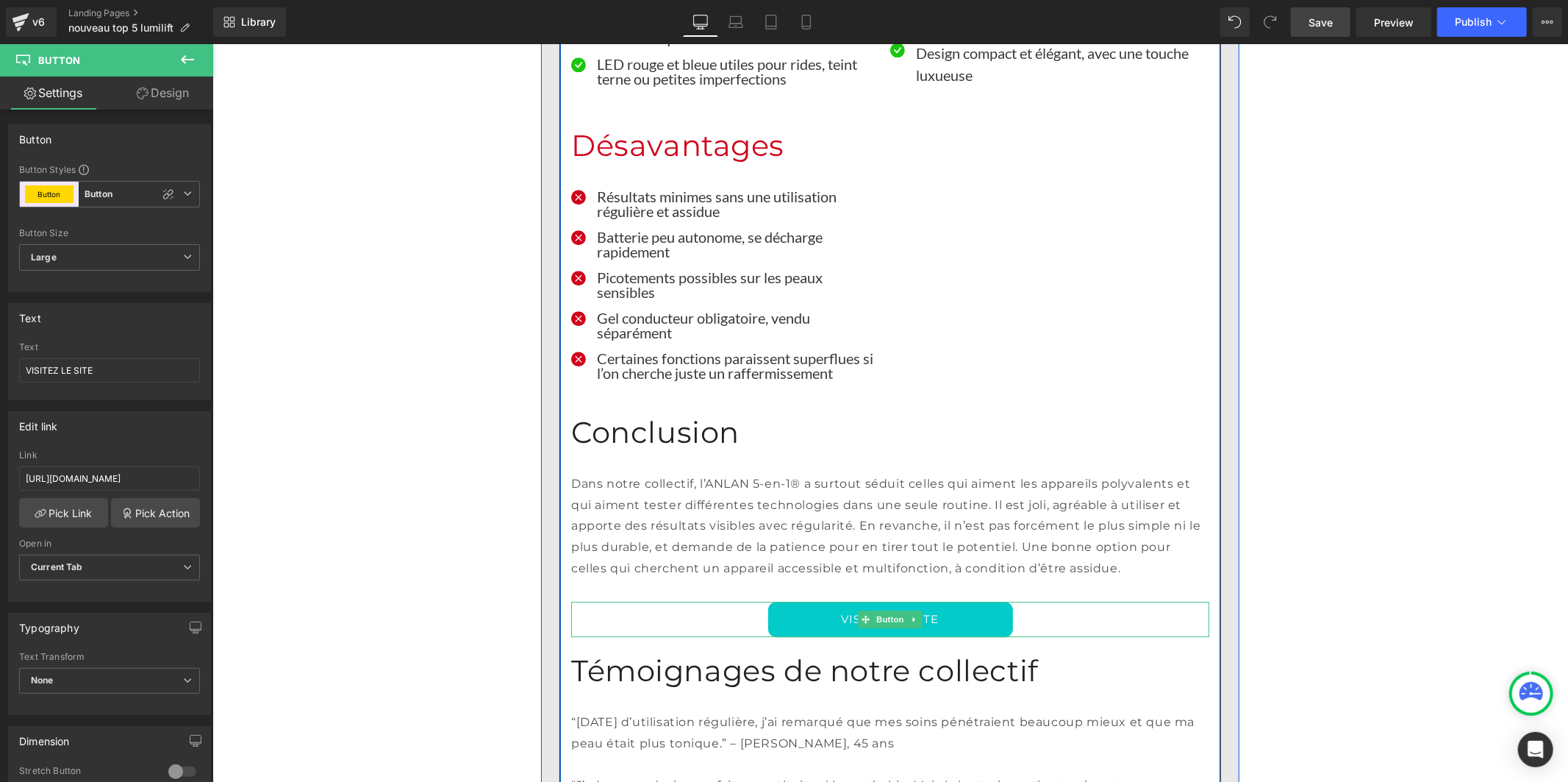
click at [786, 601] on link "VISITEZ LE SITE" at bounding box center [890, 618] width 245 height 35
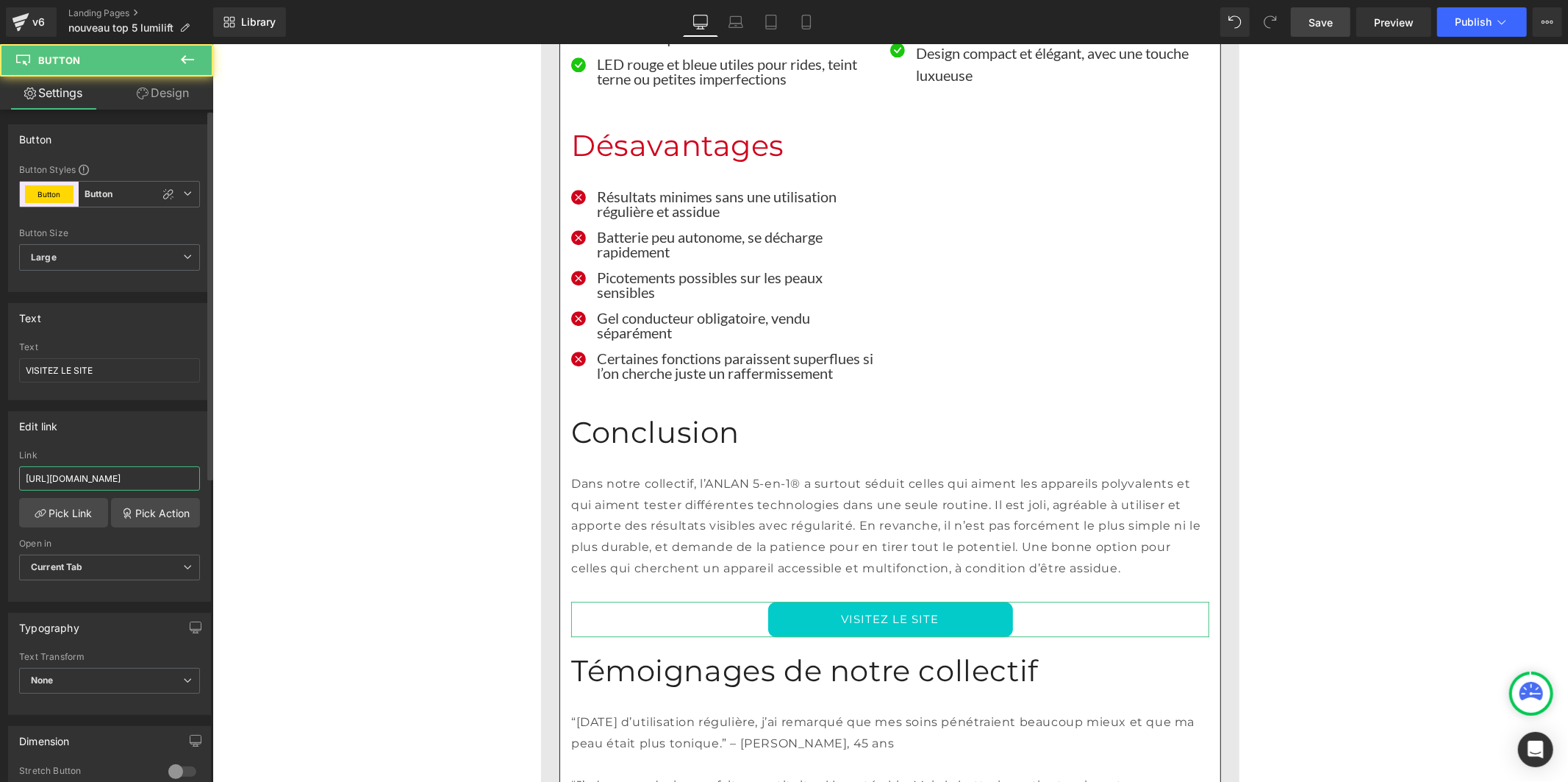
click at [153, 487] on input "[URL][DOMAIN_NAME]" at bounding box center [109, 478] width 180 height 24
paste input "text"
type input "[URL][DOMAIN_NAME]"
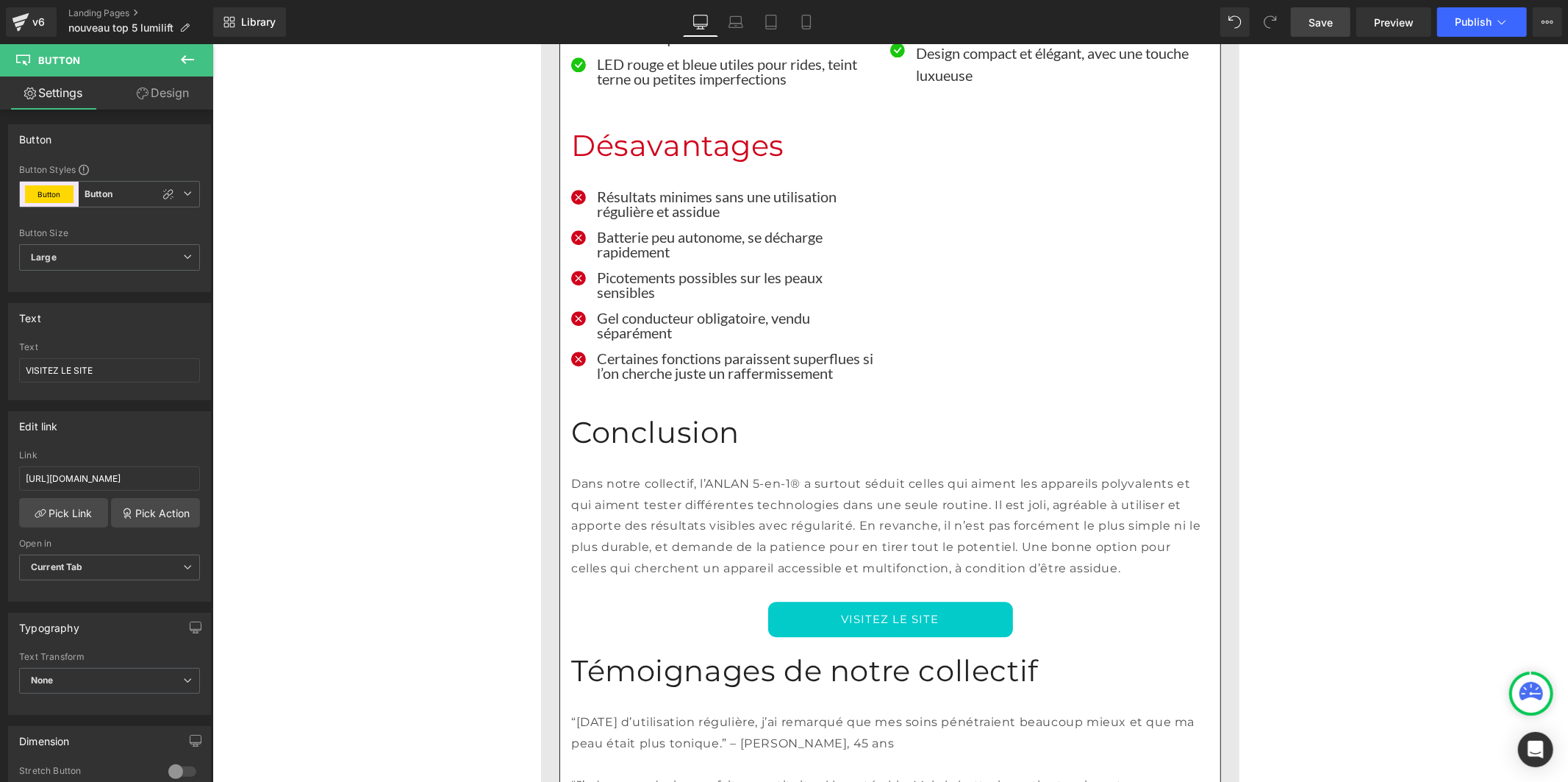
click at [1310, 12] on link "Save" at bounding box center [1321, 22] width 60 height 29
click at [1478, 22] on span "Publish" at bounding box center [1473, 22] width 37 height 12
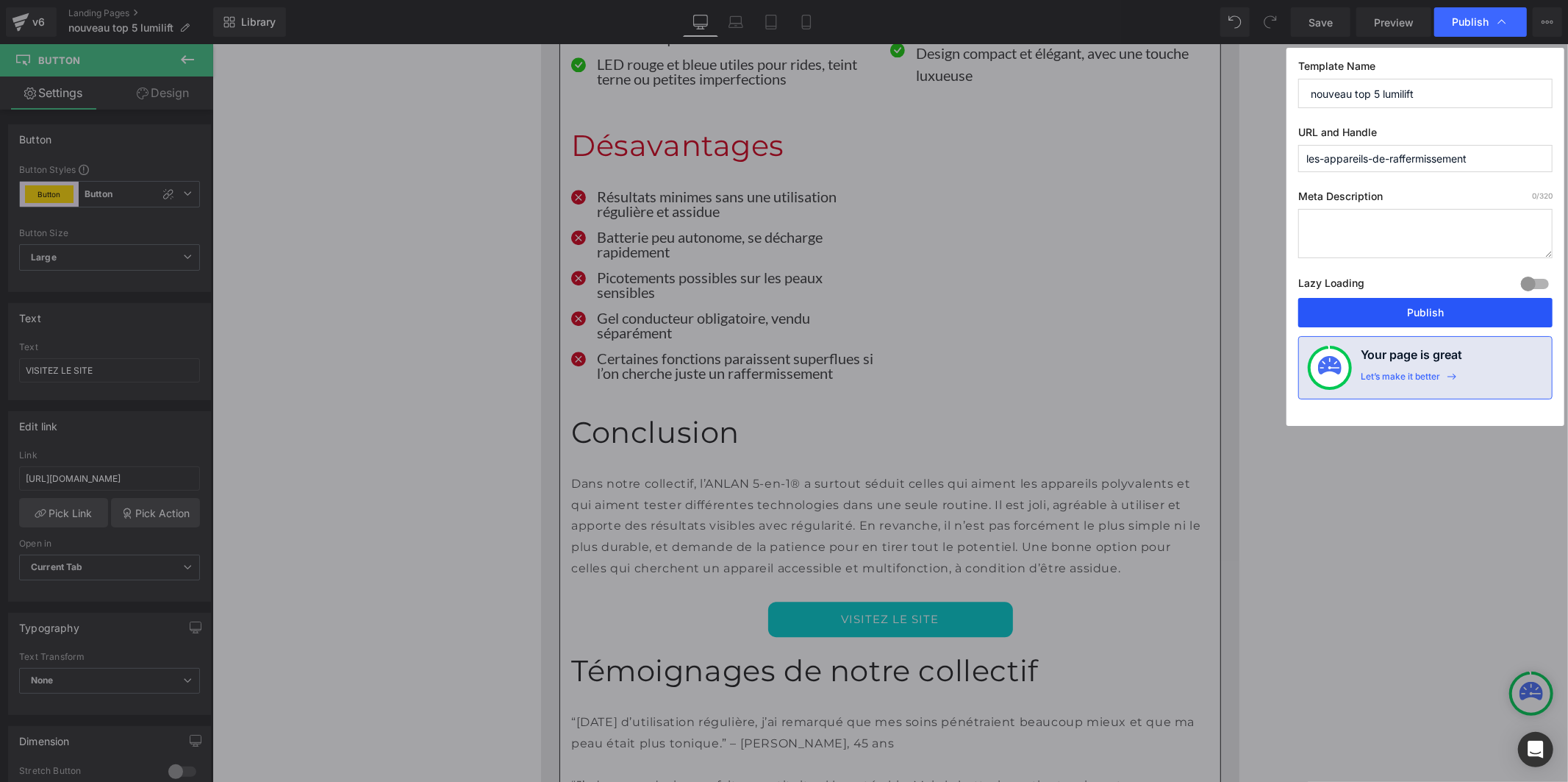
click at [1431, 319] on button "Publish" at bounding box center [1426, 312] width 255 height 29
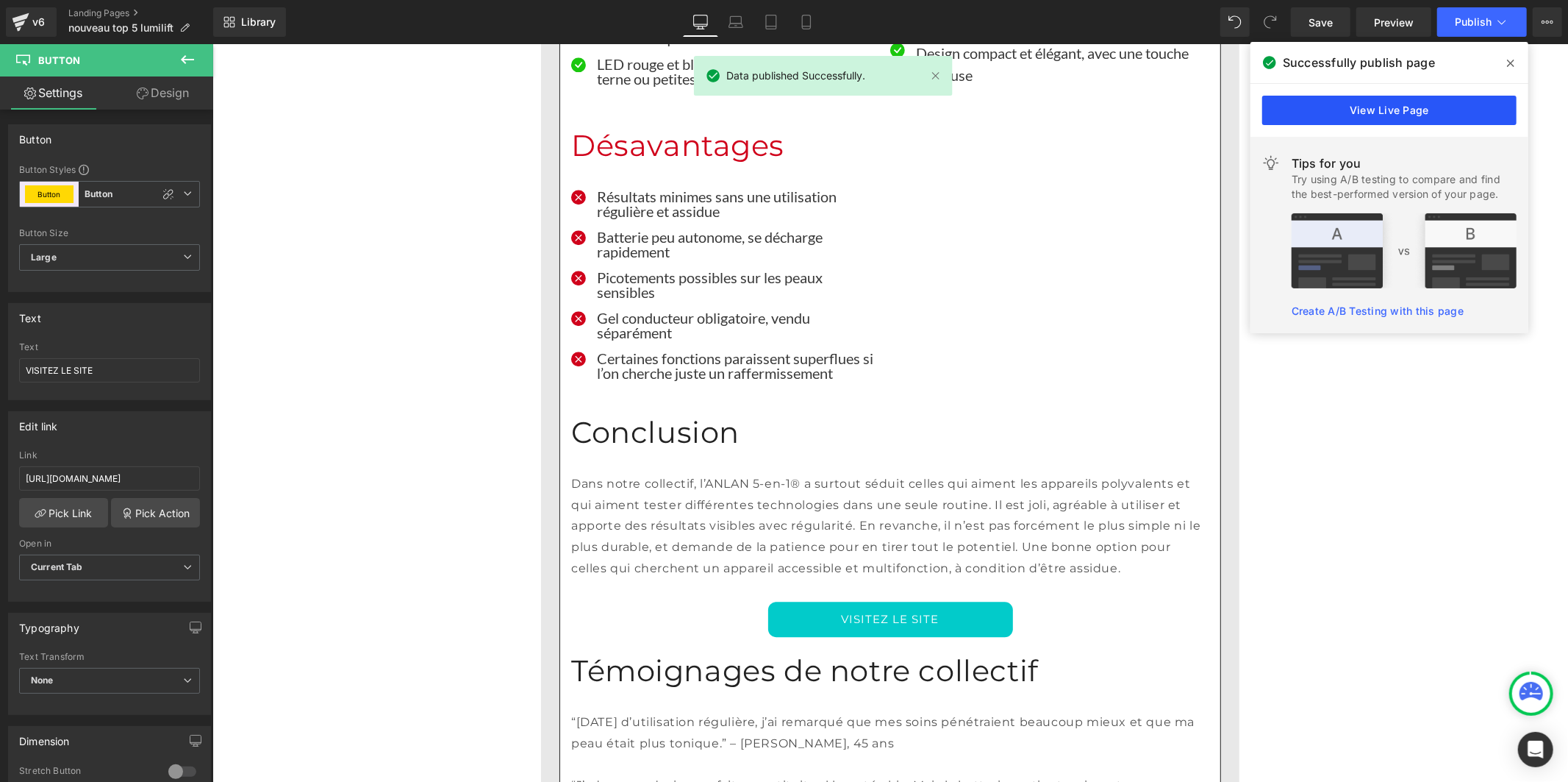
click at [1427, 107] on link "View Live Page" at bounding box center [1389, 110] width 255 height 29
